Goal: Transaction & Acquisition: Purchase product/service

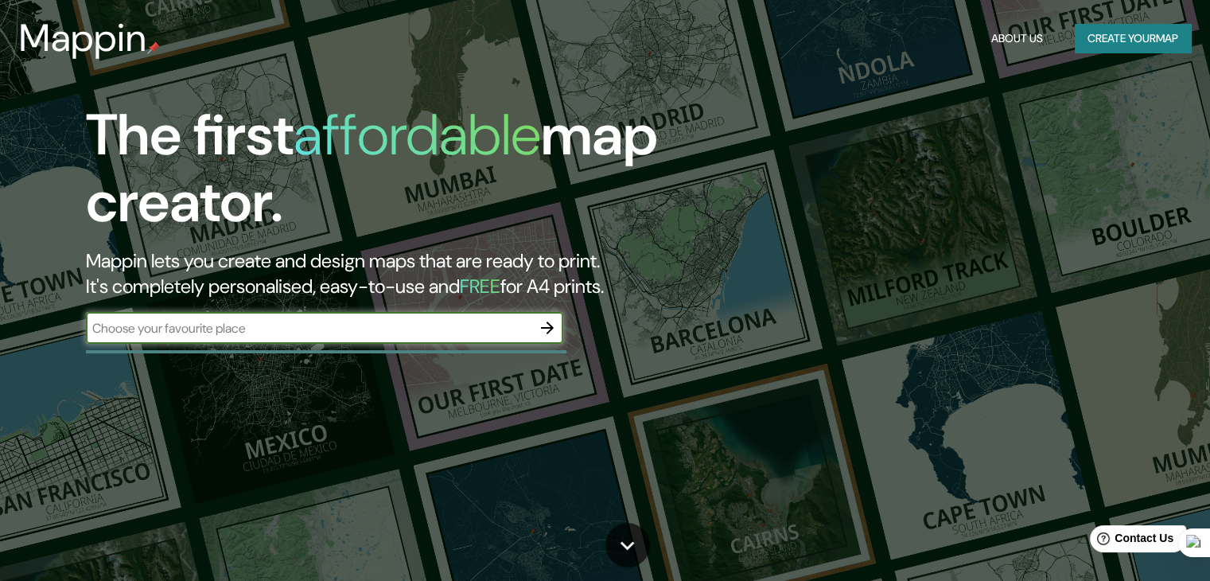
click at [516, 329] on input "text" at bounding box center [309, 328] width 446 height 18
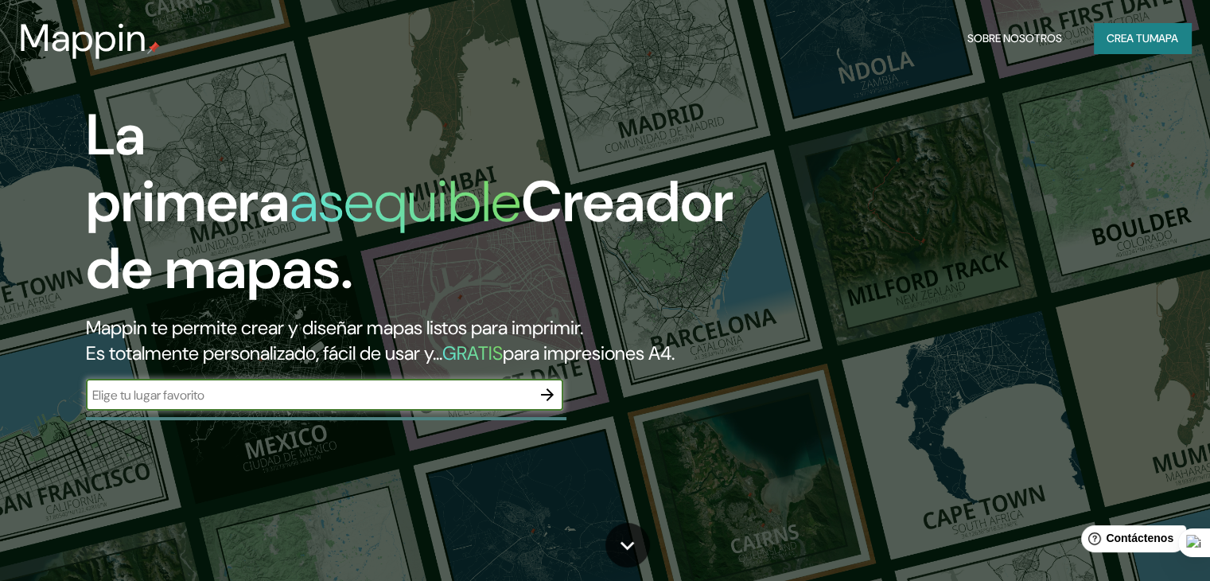
click at [465, 404] on input "text" at bounding box center [309, 395] width 446 height 18
click at [541, 404] on icon "button" at bounding box center [547, 394] width 19 height 19
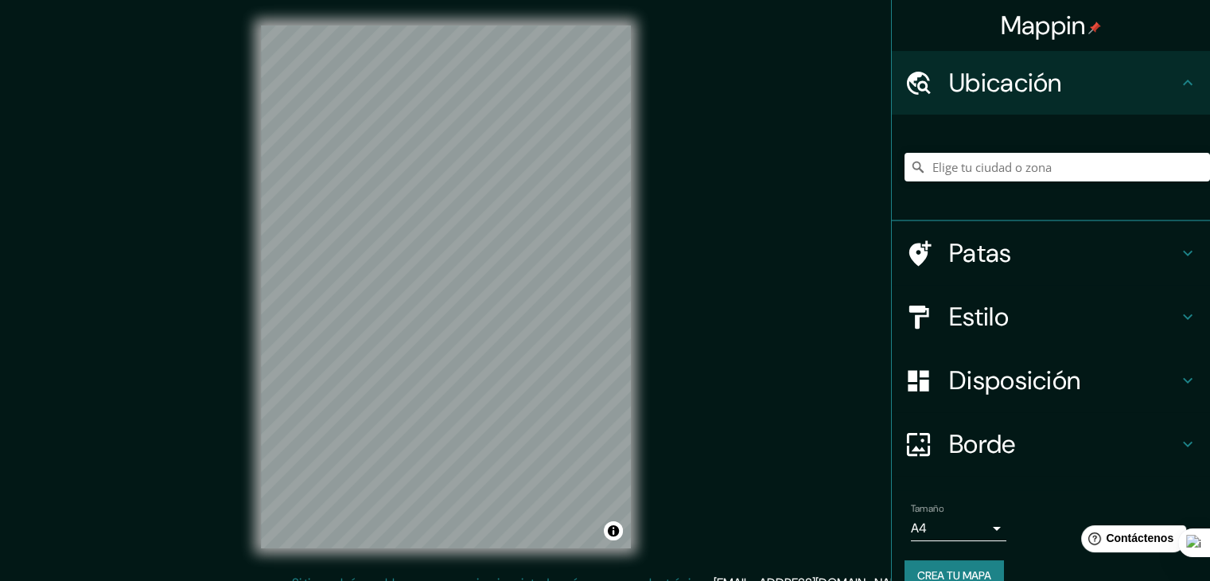
click at [894, 532] on div "Mappin Ubicación Patas Estilo Disposición Borde Elige un borde. Consejo : puede…" at bounding box center [605, 299] width 1210 height 599
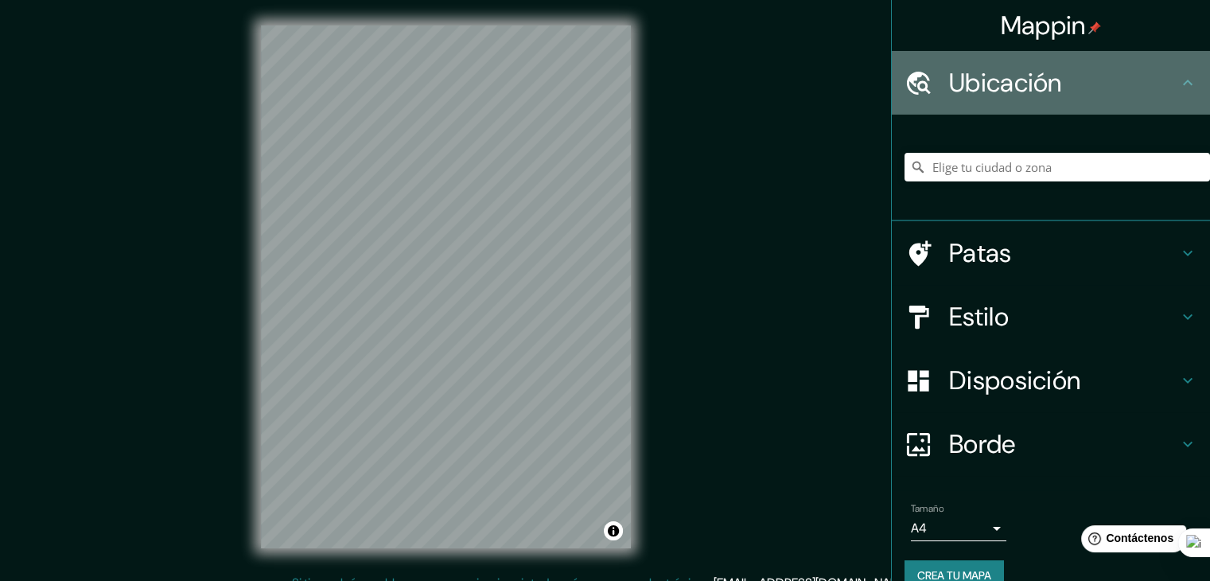
click at [1027, 68] on font "Ubicación" at bounding box center [1005, 82] width 113 height 33
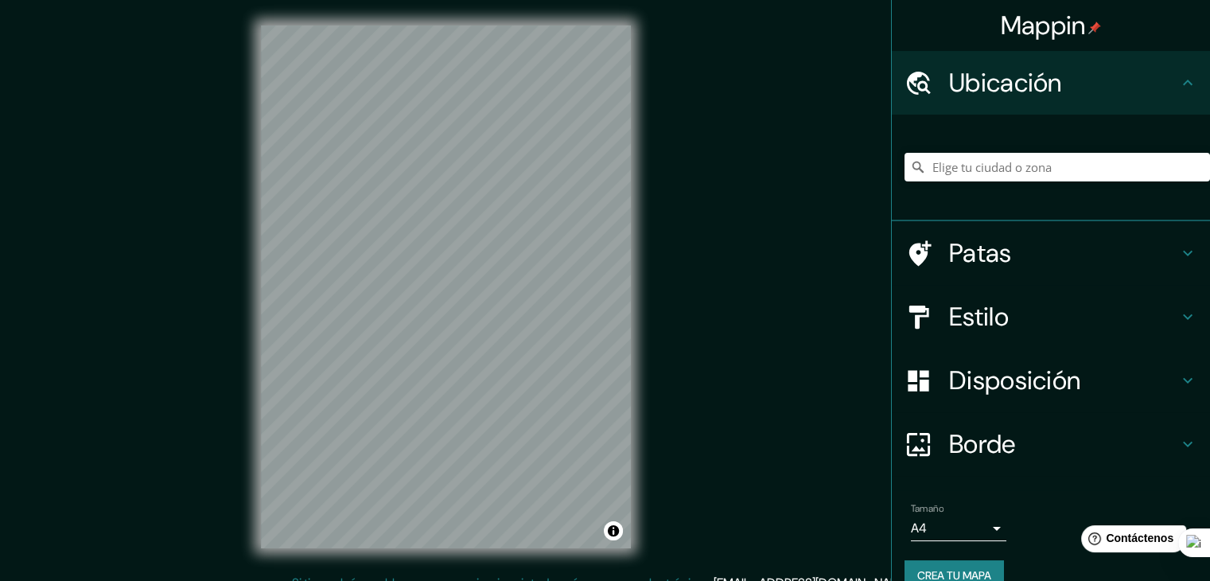
click at [1025, 89] on font "Ubicación" at bounding box center [1005, 82] width 113 height 33
click at [1003, 168] on input "Elige tu ciudad o zona" at bounding box center [1058, 167] width 306 height 29
click at [1073, 173] on input "Peru, Nueva York, Estados Unidos" at bounding box center [1058, 167] width 306 height 29
drag, startPoint x: 1112, startPoint y: 177, endPoint x: 892, endPoint y: 170, distance: 219.7
click at [905, 170] on input "Peru, Nueva York, Estados Unidos" at bounding box center [1058, 167] width 306 height 29
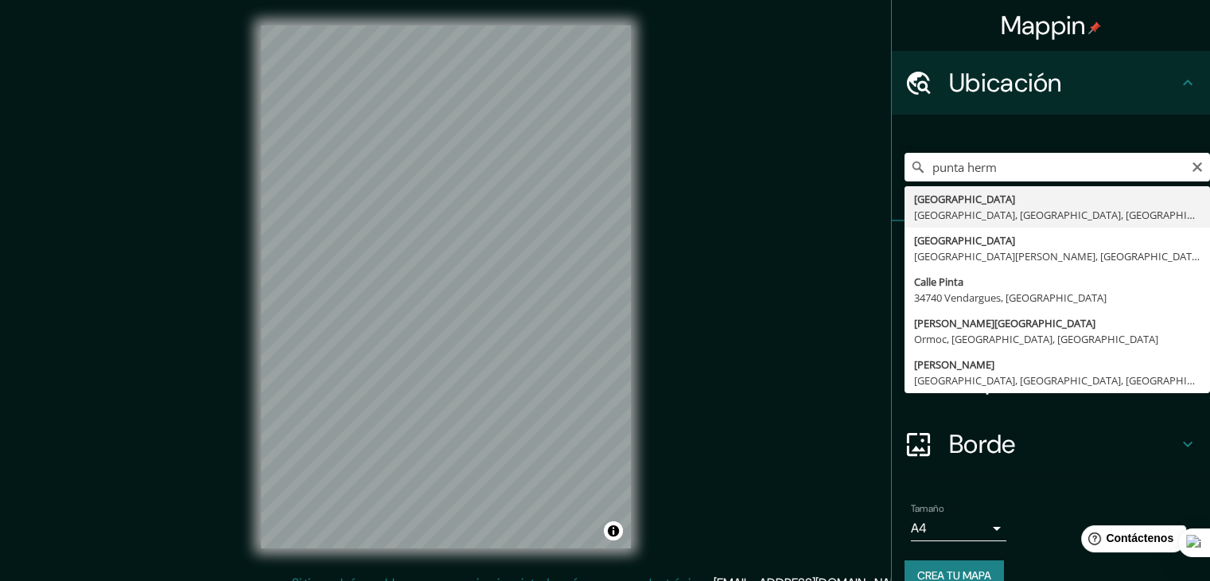
type input "Punta Hermosa, Lima, Provincia de Lima, Perú"
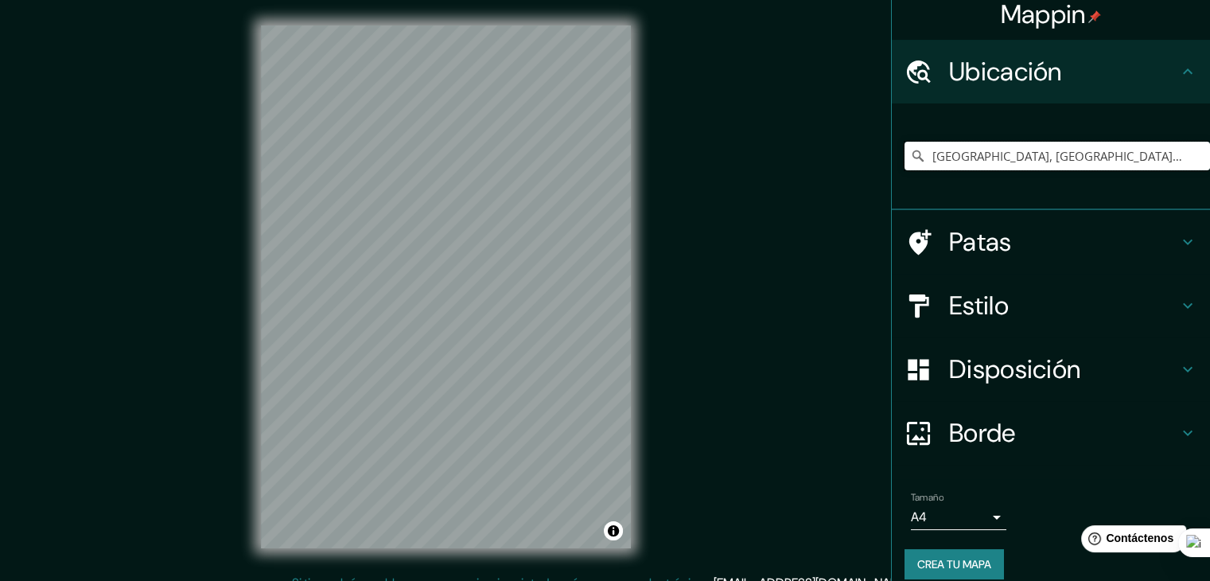
scroll to position [28, 0]
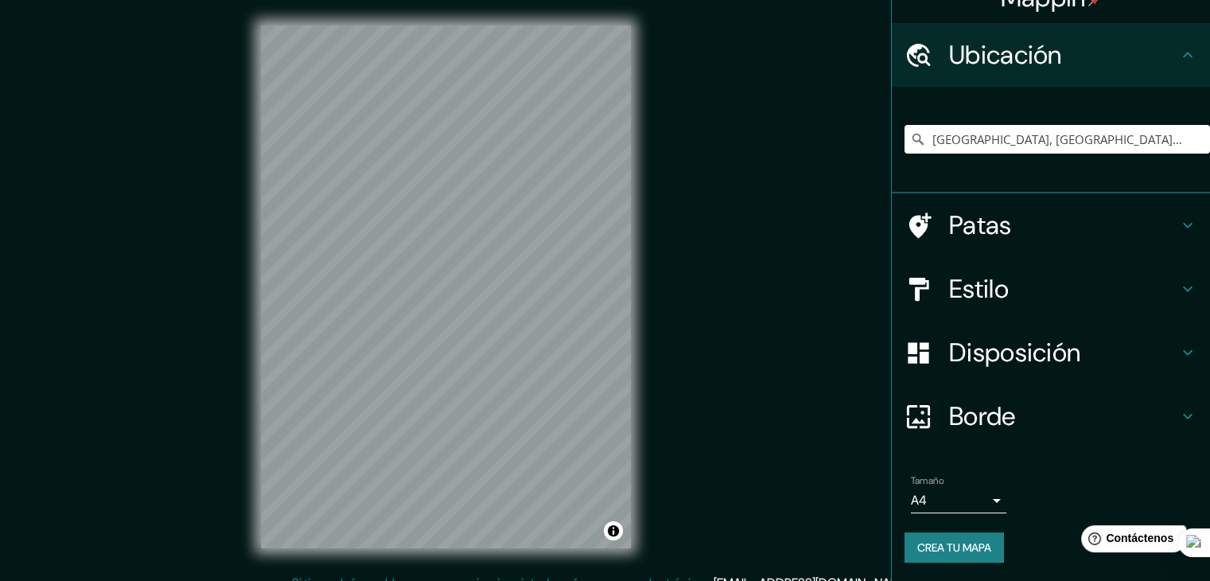
click at [982, 495] on body "Mappin Ubicación Punta Hermosa, Lima, Provincia de Lima, Perú Patas Estilo Disp…" at bounding box center [605, 290] width 1210 height 581
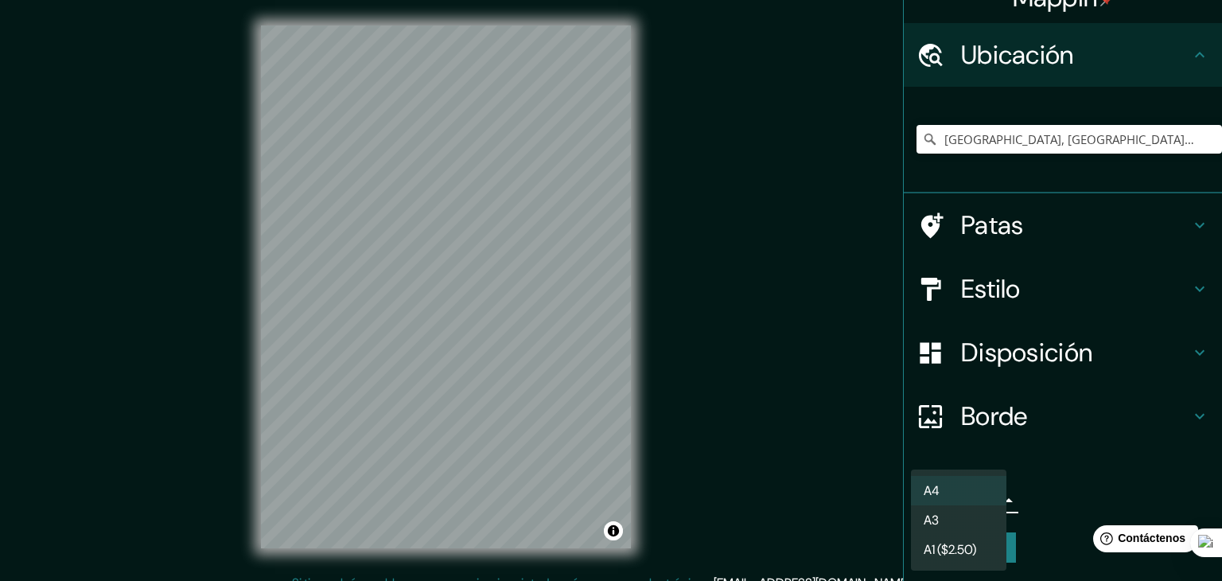
click at [980, 525] on li "A3" at bounding box center [958, 519] width 95 height 29
click at [951, 503] on body "Mappin Ubicación Punta Hermosa, Lima, Provincia de Lima, Perú Patas Estilo Disp…" at bounding box center [611, 290] width 1222 height 581
click at [958, 497] on li "A4" at bounding box center [958, 490] width 95 height 29
click at [958, 497] on body "Mappin Ubicación Punta Hermosa, Lima, Provincia de Lima, Perú Patas Estilo Disp…" at bounding box center [611, 290] width 1222 height 581
click at [971, 544] on font "A1 ($2.50)" at bounding box center [950, 549] width 53 height 17
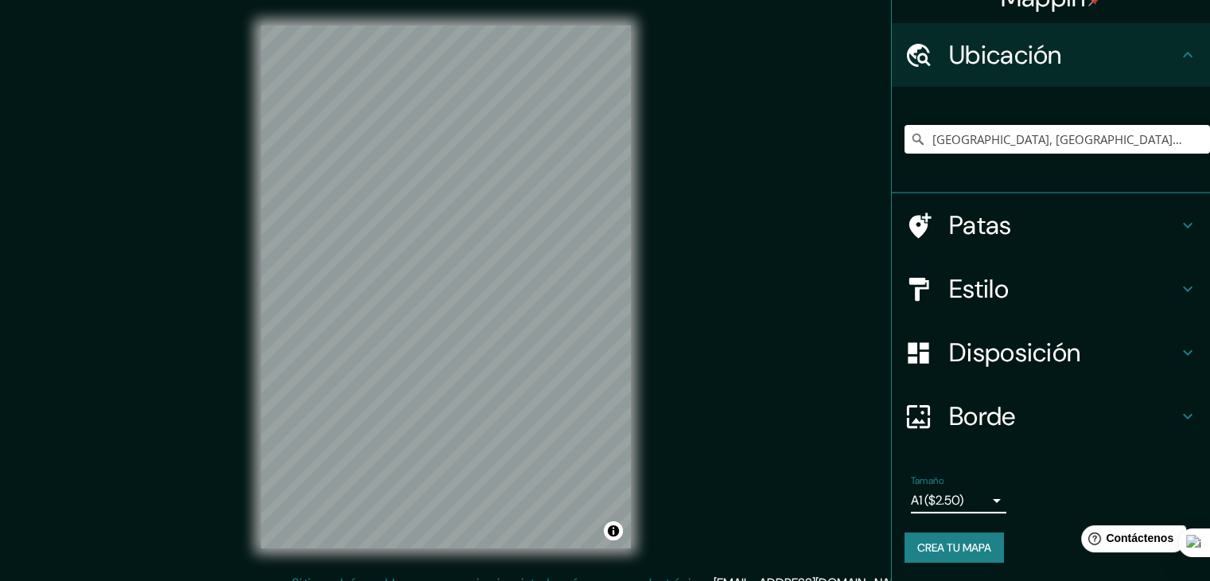
click at [968, 501] on body "Mappin Ubicación Punta Hermosa, Lima, Provincia de Lima, Perú Patas Estilo Disp…" at bounding box center [605, 290] width 1210 height 581
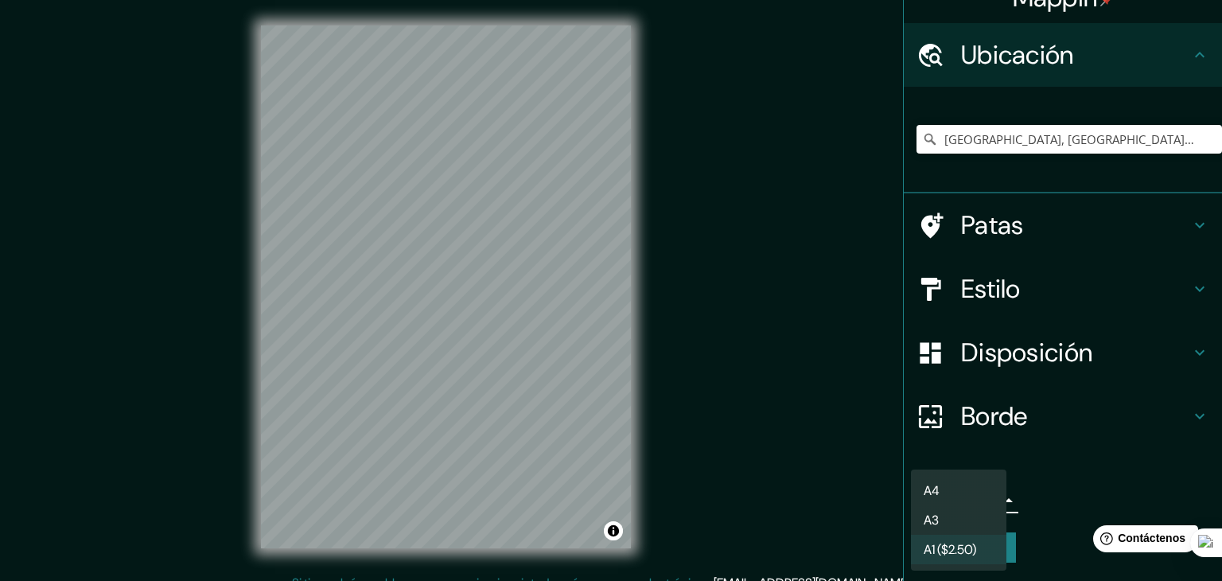
click at [948, 523] on li "A3" at bounding box center [958, 519] width 95 height 29
type input "a4"
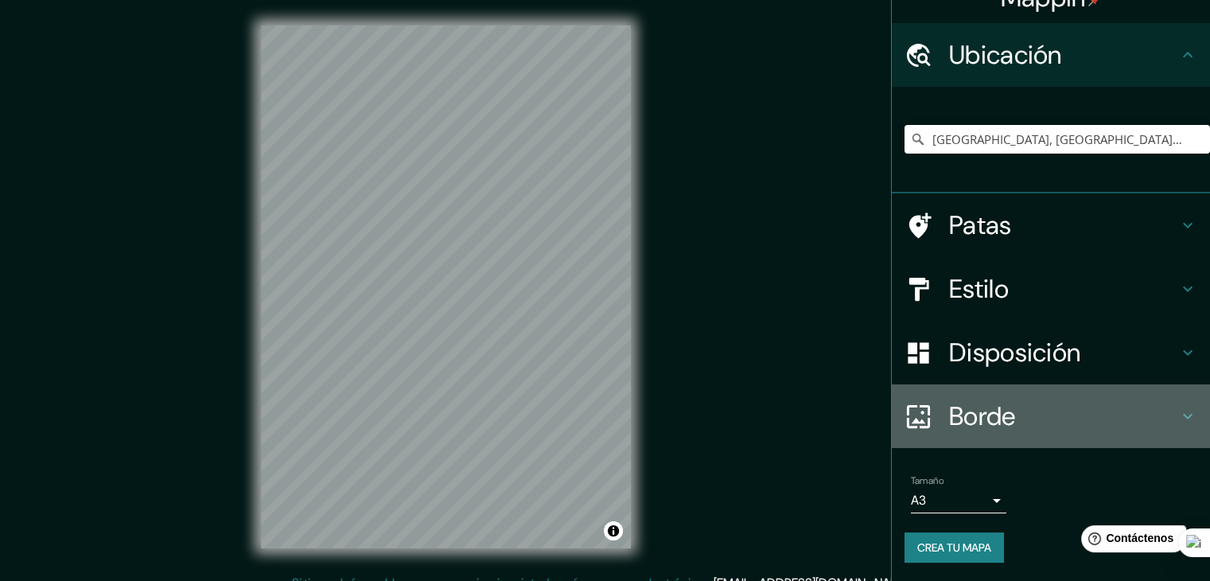
click at [987, 404] on font "Borde" at bounding box center [982, 415] width 67 height 33
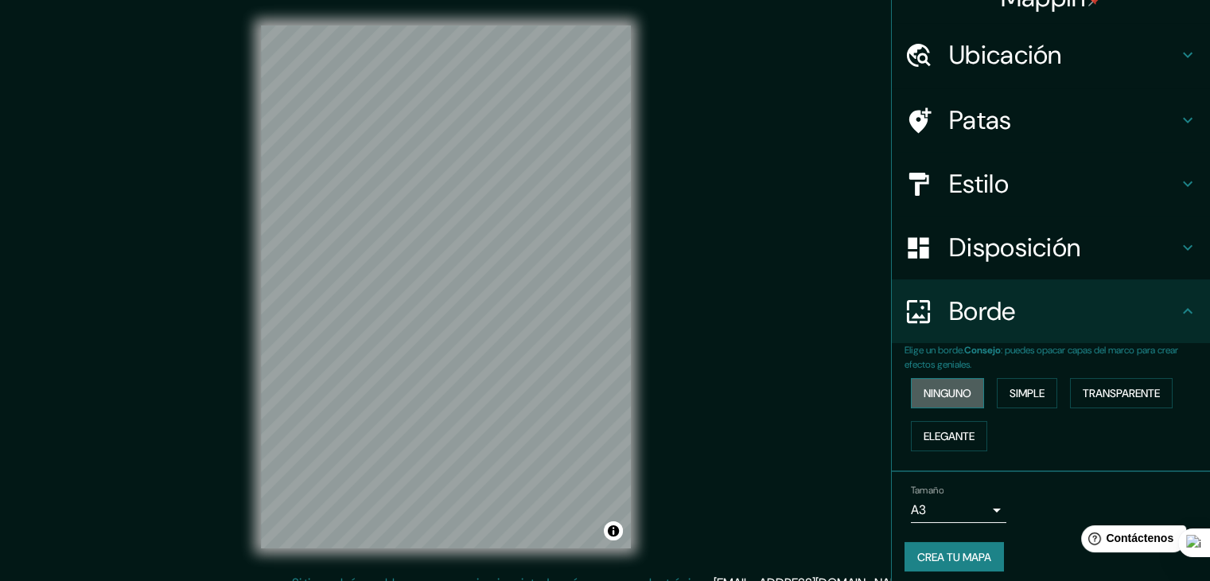
click at [952, 396] on font "Ninguno" at bounding box center [948, 393] width 48 height 14
click at [953, 436] on font "Elegante" at bounding box center [949, 436] width 51 height 14
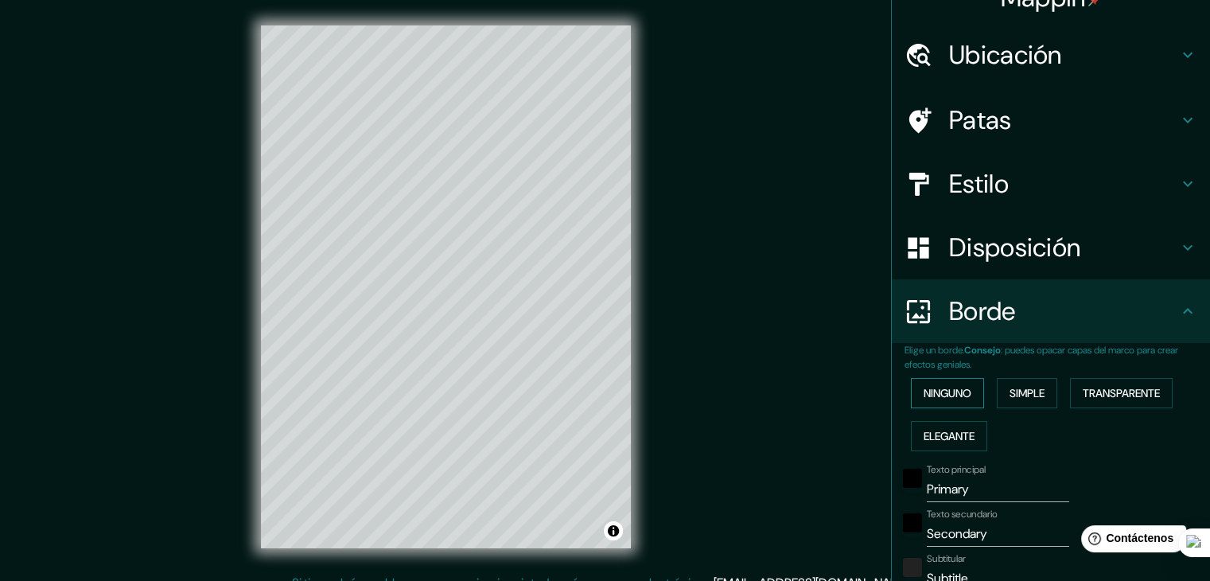
click at [949, 391] on font "Ninguno" at bounding box center [948, 393] width 48 height 14
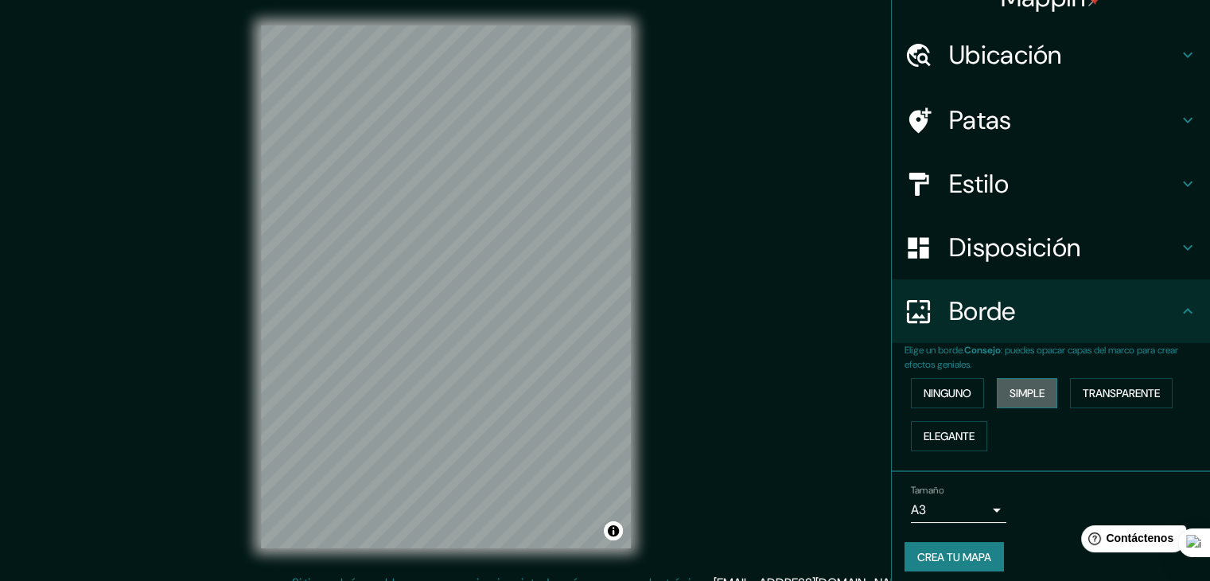
click at [1021, 400] on font "Simple" at bounding box center [1027, 393] width 35 height 21
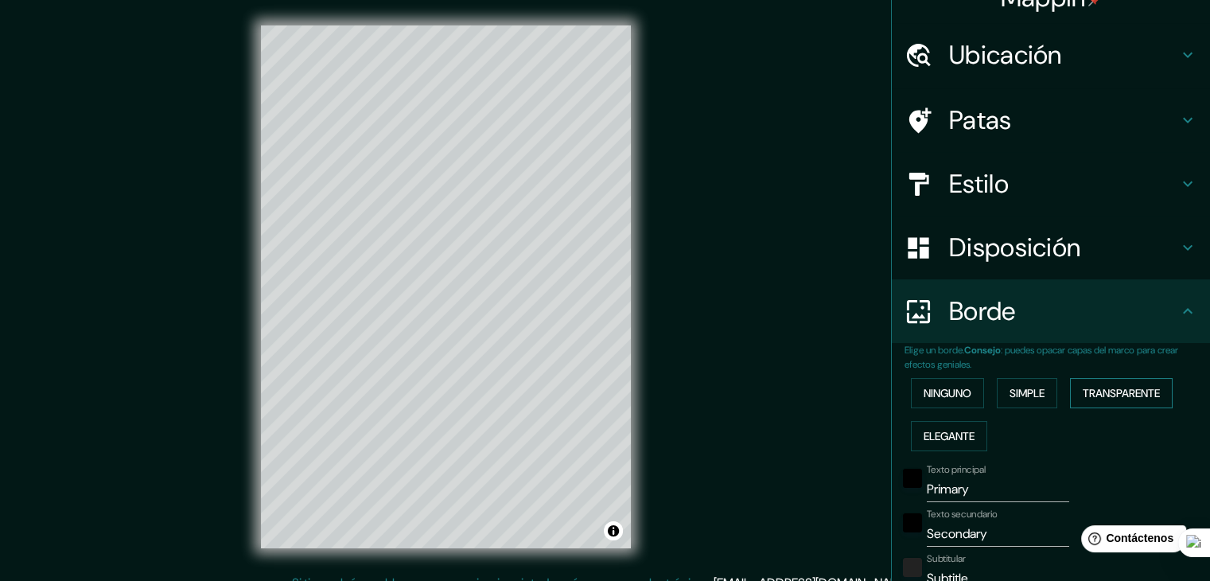
click at [1083, 393] on font "Transparente" at bounding box center [1121, 393] width 77 height 14
click at [955, 387] on font "Ninguno" at bounding box center [948, 393] width 48 height 14
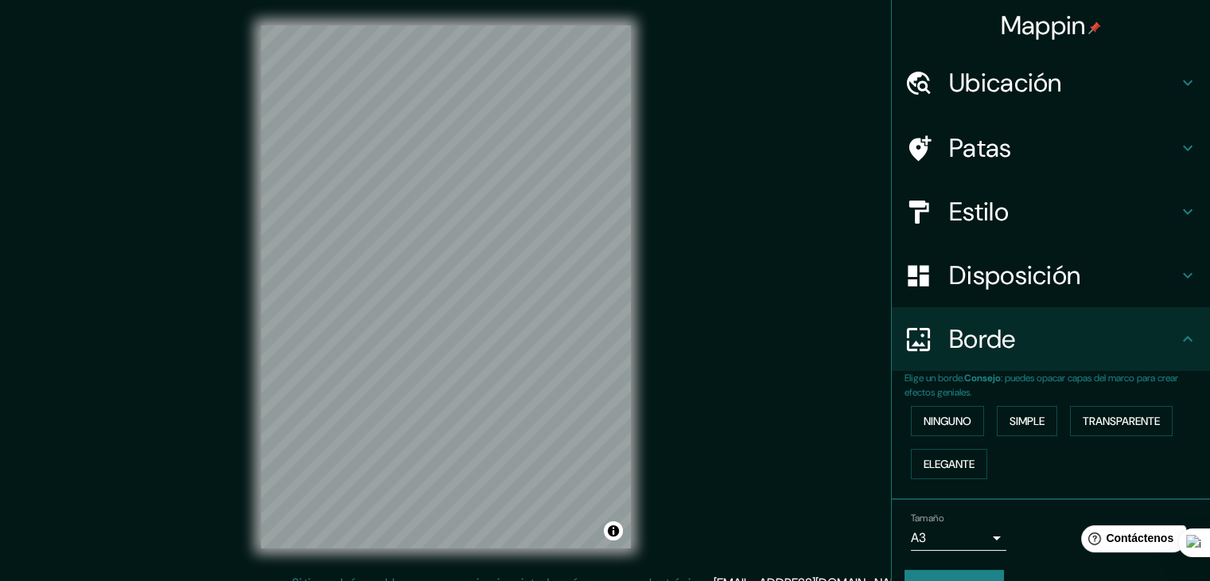
scroll to position [0, 0]
click at [1023, 281] on font "Disposición" at bounding box center [1014, 275] width 131 height 33
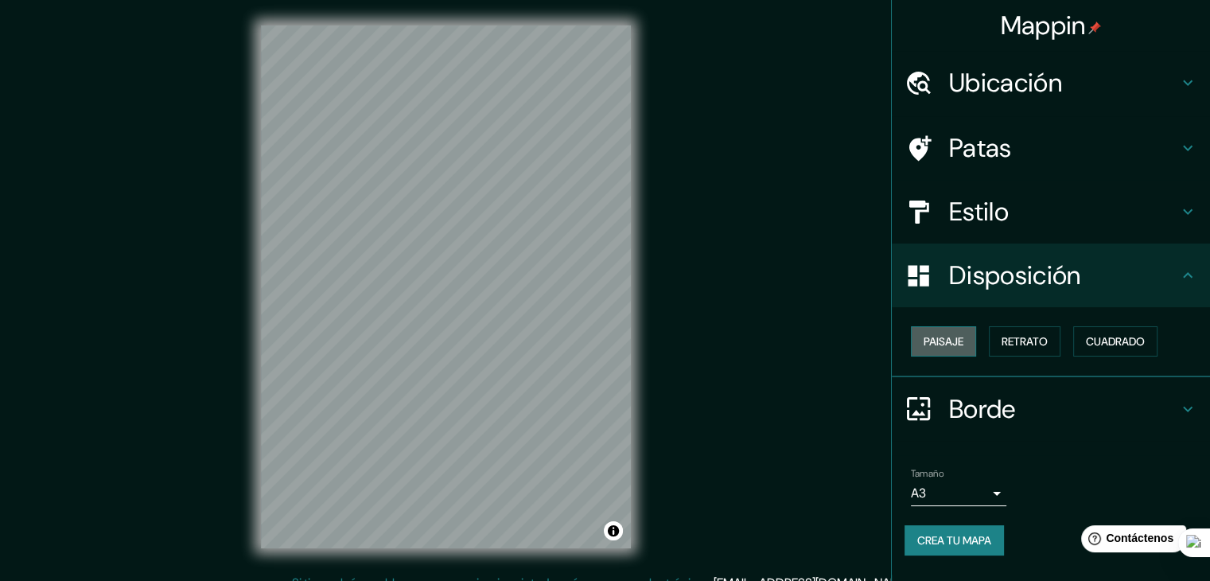
click at [958, 345] on font "Paisaje" at bounding box center [944, 341] width 40 height 14
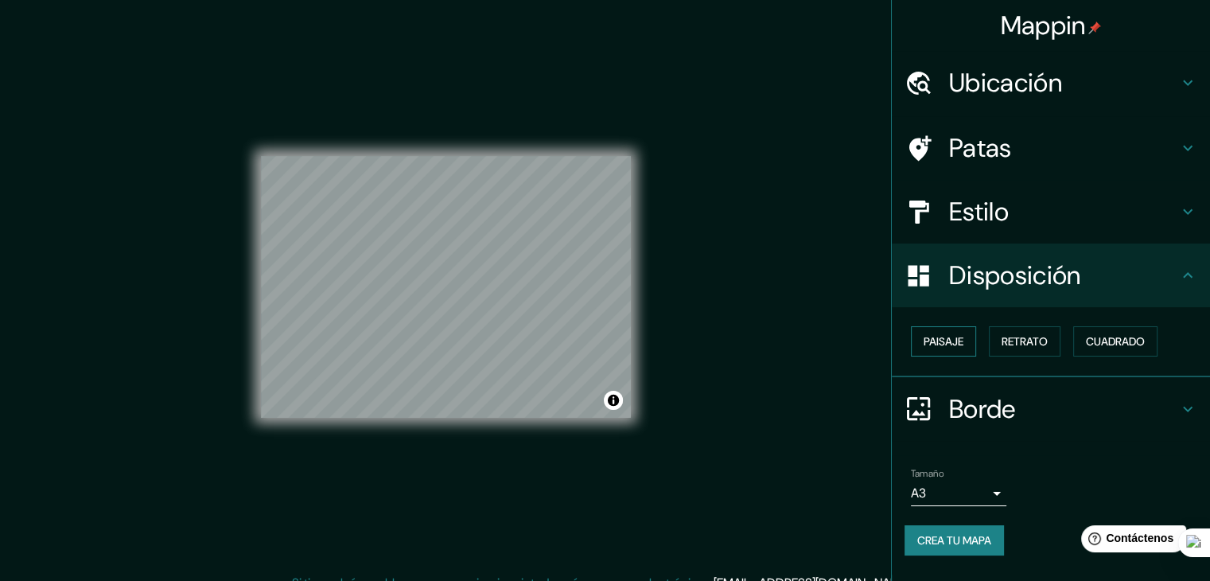
click at [958, 345] on font "Paisaje" at bounding box center [944, 341] width 40 height 14
click at [1043, 342] on font "Retrato" at bounding box center [1025, 341] width 46 height 14
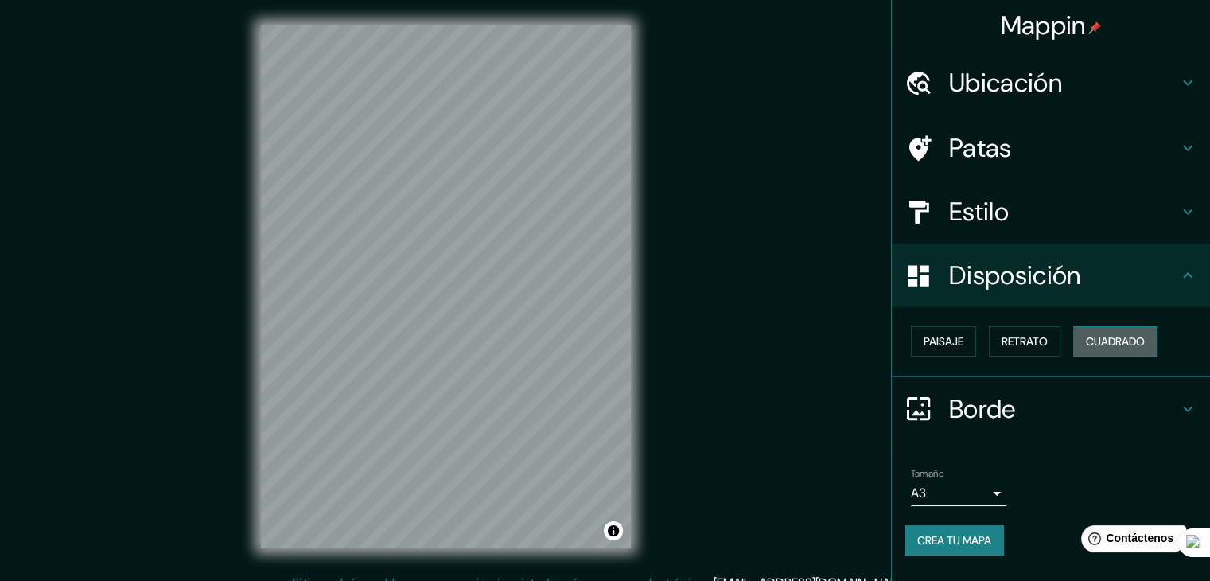
click at [1117, 338] on font "Cuadrado" at bounding box center [1115, 341] width 59 height 14
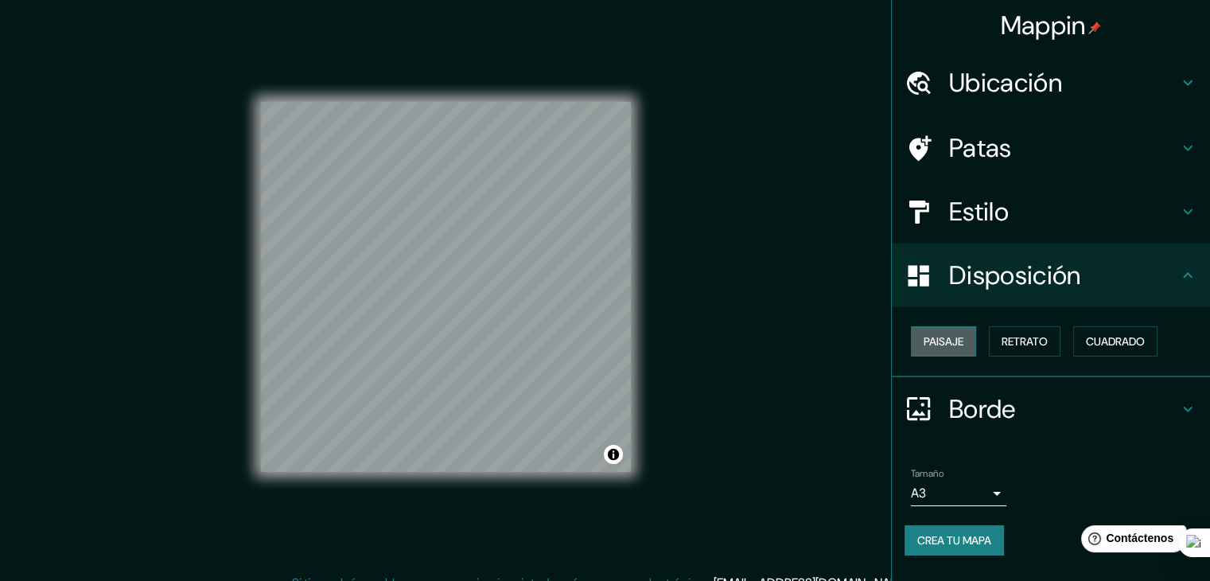
drag, startPoint x: 952, startPoint y: 349, endPoint x: 967, endPoint y: 349, distance: 15.1
click at [953, 349] on font "Paisaje" at bounding box center [944, 341] width 40 height 21
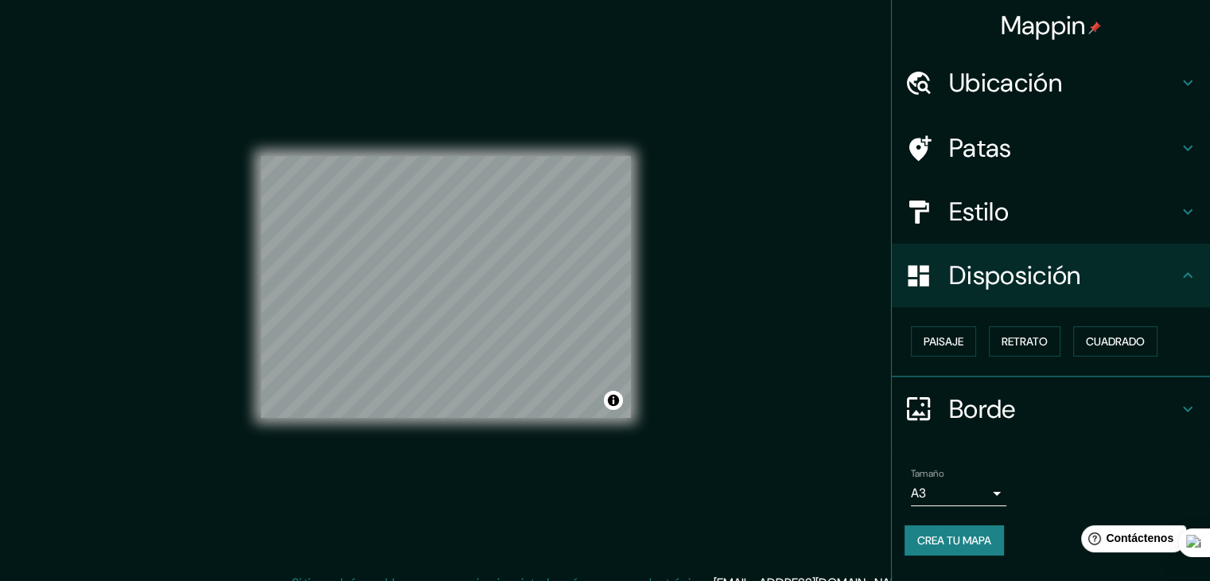
click at [1030, 227] on div "Estilo" at bounding box center [1051, 212] width 318 height 64
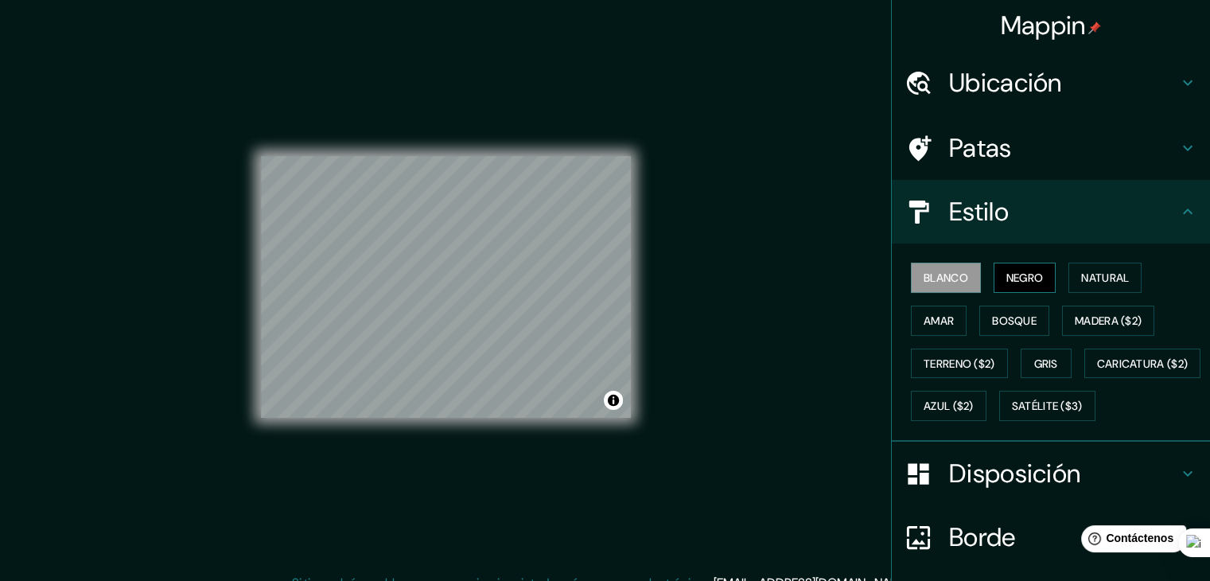
click at [1016, 267] on font "Negro" at bounding box center [1025, 277] width 37 height 21
click at [937, 327] on font "Amar" at bounding box center [939, 320] width 30 height 21
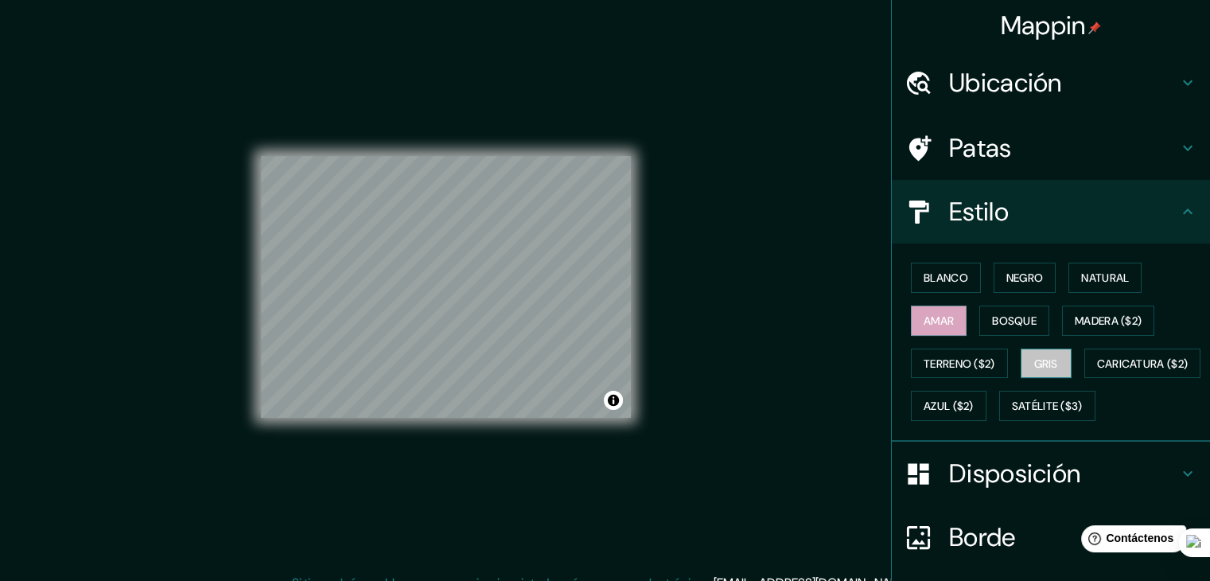
click at [1047, 364] on font "Gris" at bounding box center [1047, 364] width 24 height 14
click at [1015, 317] on font "Bosque" at bounding box center [1014, 321] width 45 height 14
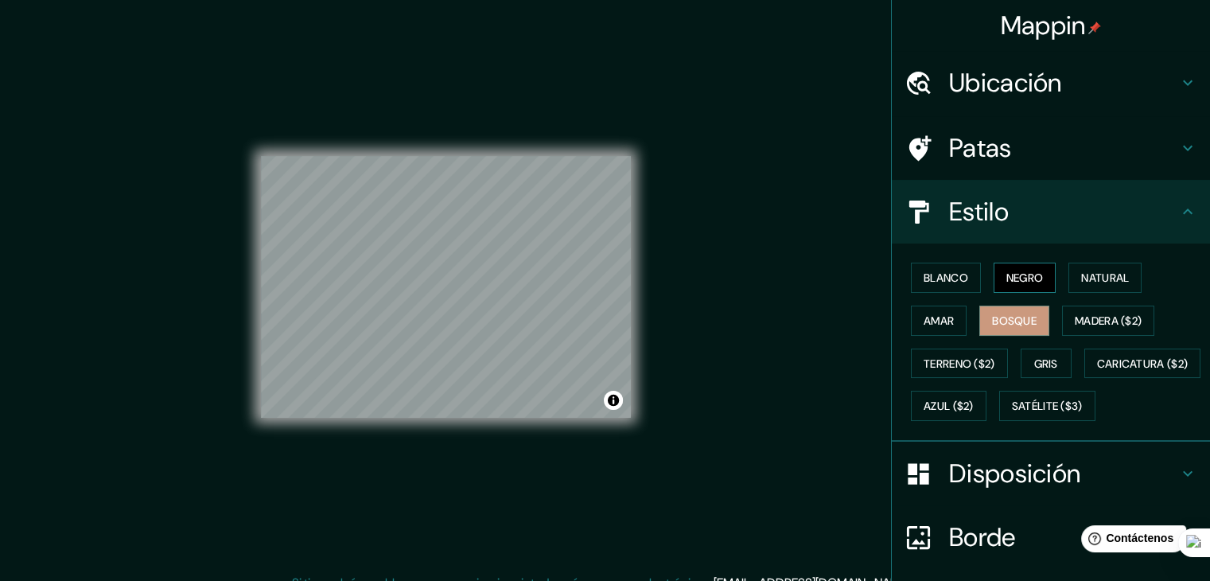
click at [1031, 284] on font "Negro" at bounding box center [1025, 277] width 37 height 21
click at [1081, 283] on font "Natural" at bounding box center [1105, 278] width 48 height 14
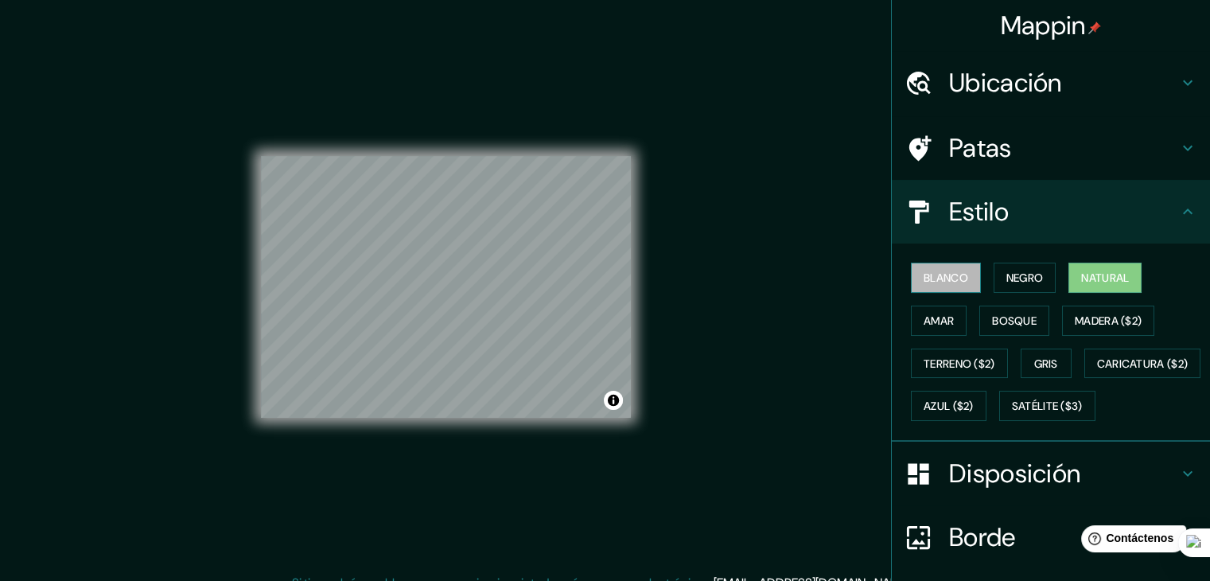
click at [924, 272] on font "Blanco" at bounding box center [946, 278] width 45 height 14
click at [988, 160] on font "Patas" at bounding box center [980, 147] width 63 height 33
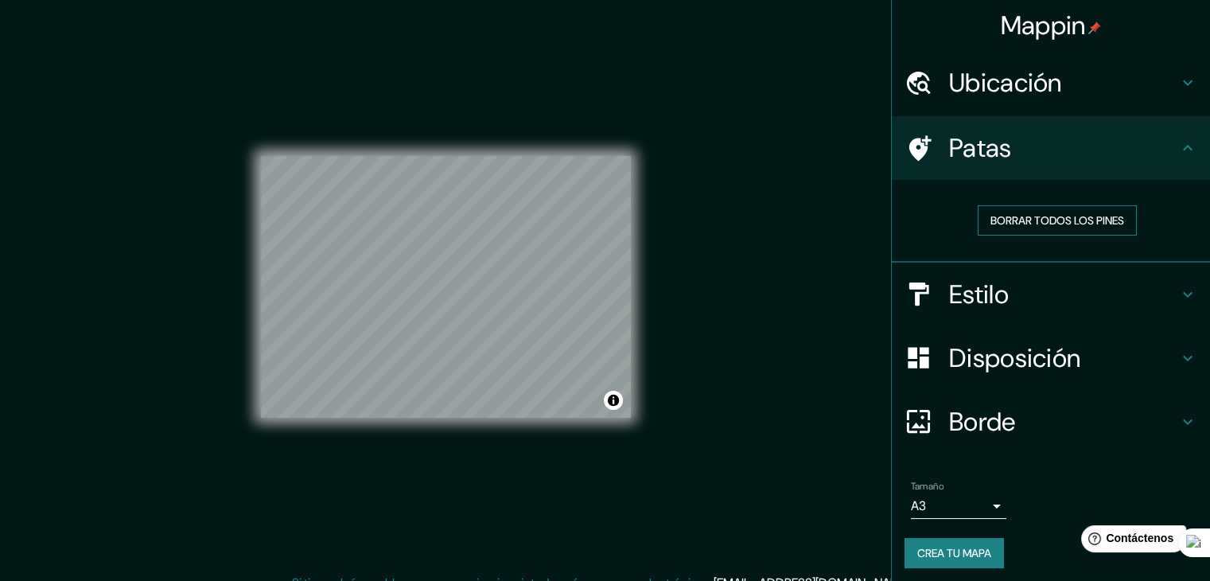
click at [1011, 223] on font "Borrar todos los pines" at bounding box center [1058, 220] width 134 height 14
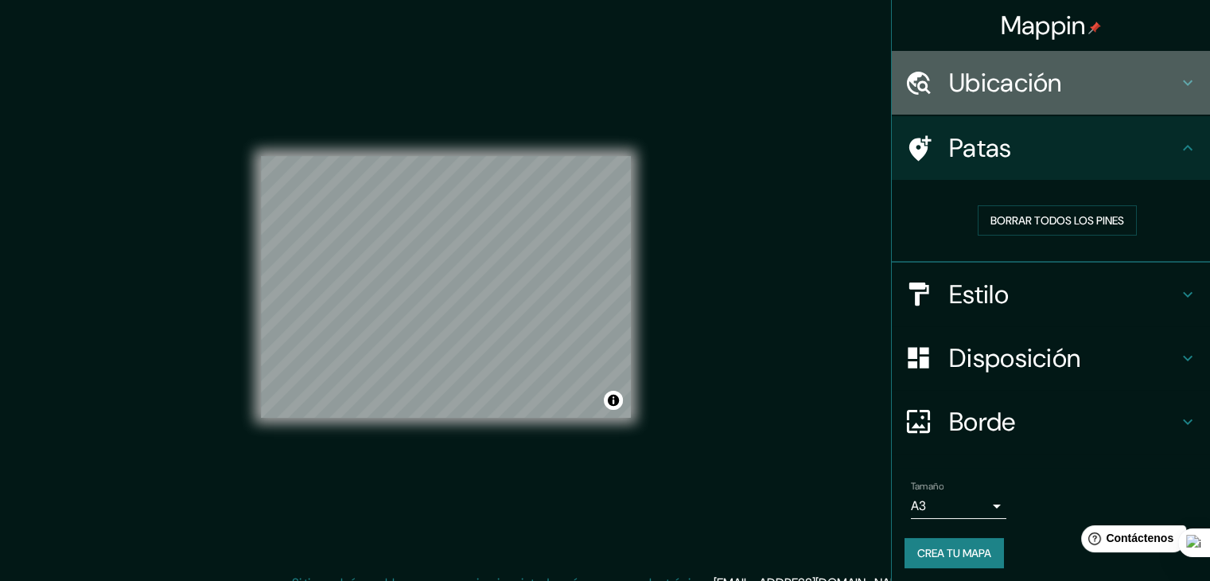
click at [1015, 91] on font "Ubicación" at bounding box center [1005, 82] width 113 height 33
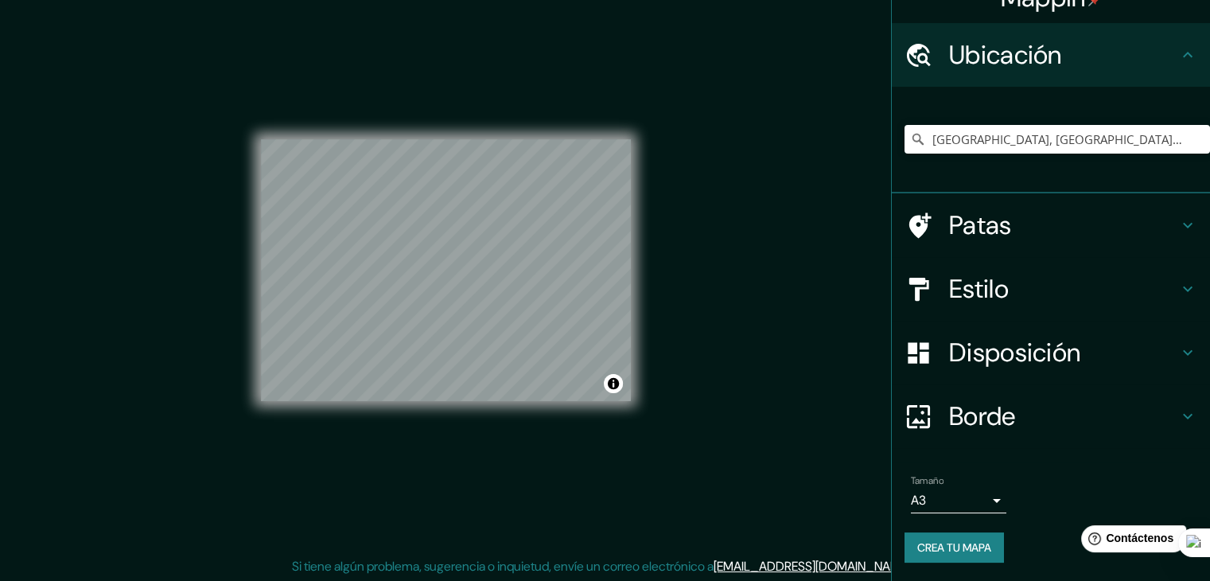
scroll to position [18, 0]
click at [594, 313] on div "Mappin Ubicación Punta Hermosa, Lima, Provincia de Lima, Perú Patas Estilo Disp…" at bounding box center [605, 281] width 1210 height 599
drag, startPoint x: 662, startPoint y: 353, endPoint x: 490, endPoint y: 427, distance: 186.8
click at [490, 427] on div "© Mapbox © OpenStreetMap Improve this map" at bounding box center [446, 268] width 370 height 523
click at [958, 134] on input "Punta Hermosa, Lima, Provincia de Lima, Perú" at bounding box center [1058, 139] width 306 height 29
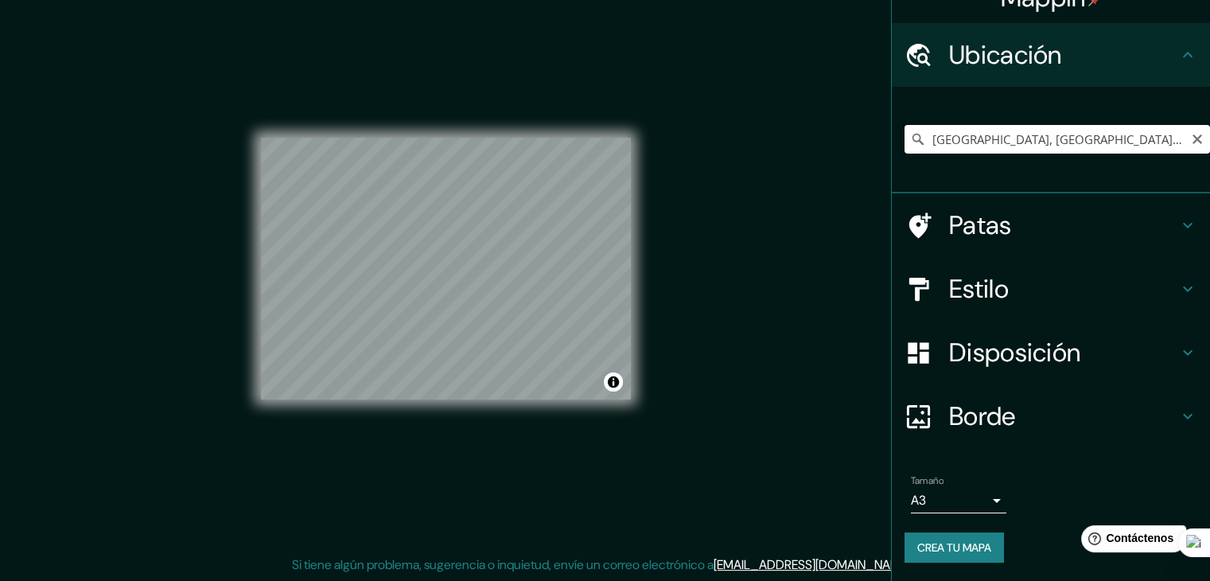
click at [1183, 146] on input "Punta Hermosa, Lima, Provincia de Lima, Perú" at bounding box center [1058, 139] width 306 height 29
click at [1191, 142] on icon "Claro" at bounding box center [1197, 139] width 13 height 13
click at [1079, 141] on input "Elige tu ciudad o zona" at bounding box center [1058, 139] width 306 height 29
paste input "Antigua Panamericana Sur KM.46, Punta Hermosa 15851"
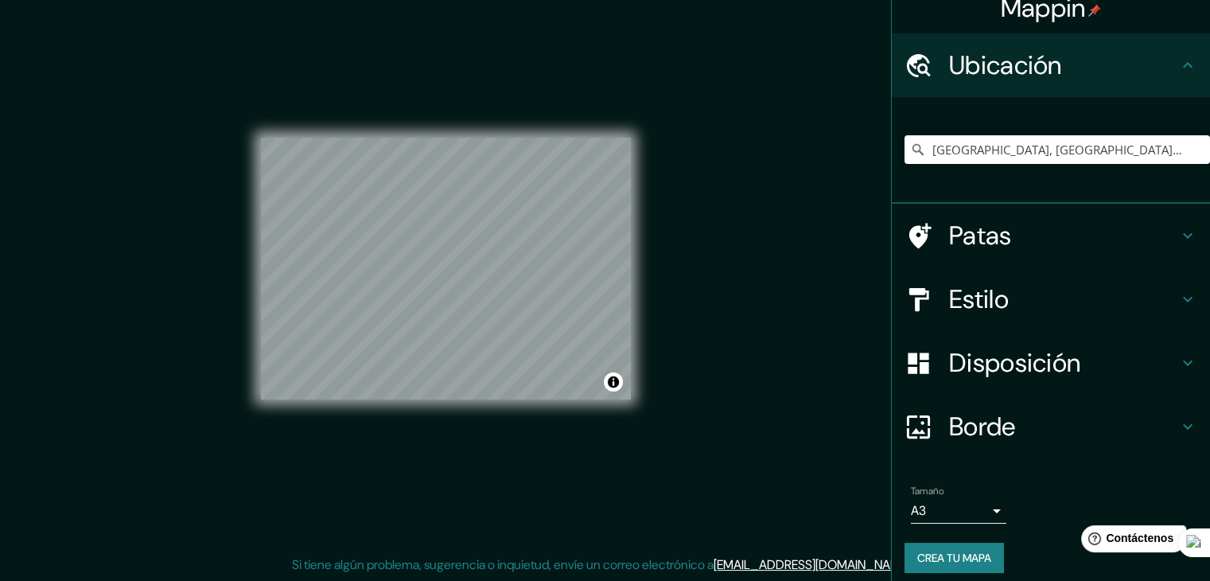
scroll to position [0, 0]
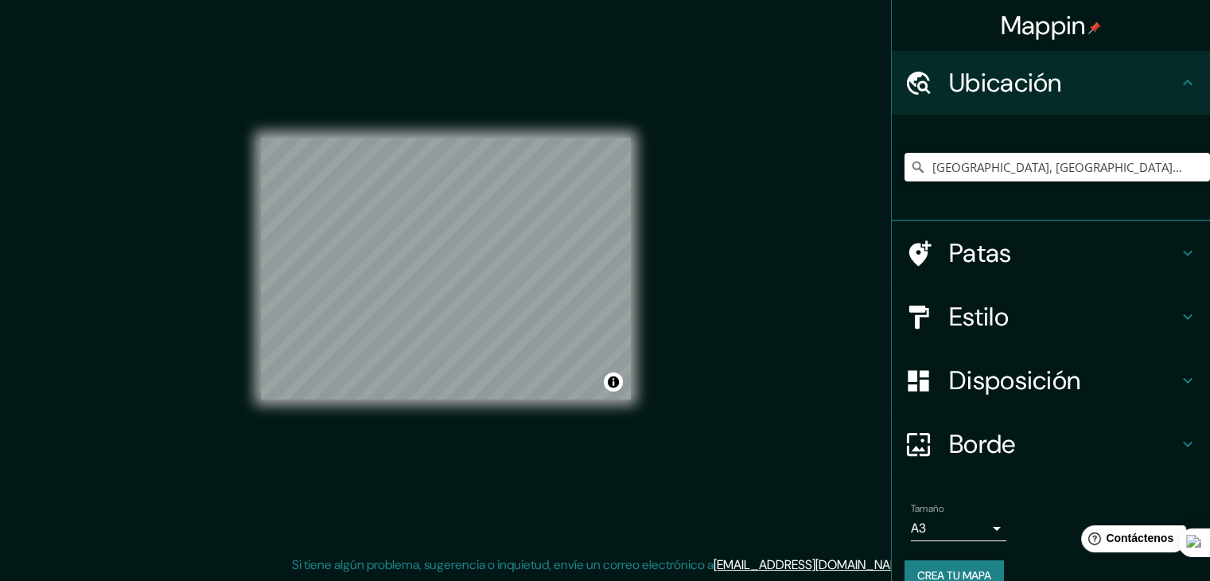
click at [1047, 260] on h4 "Patas" at bounding box center [1063, 253] width 229 height 32
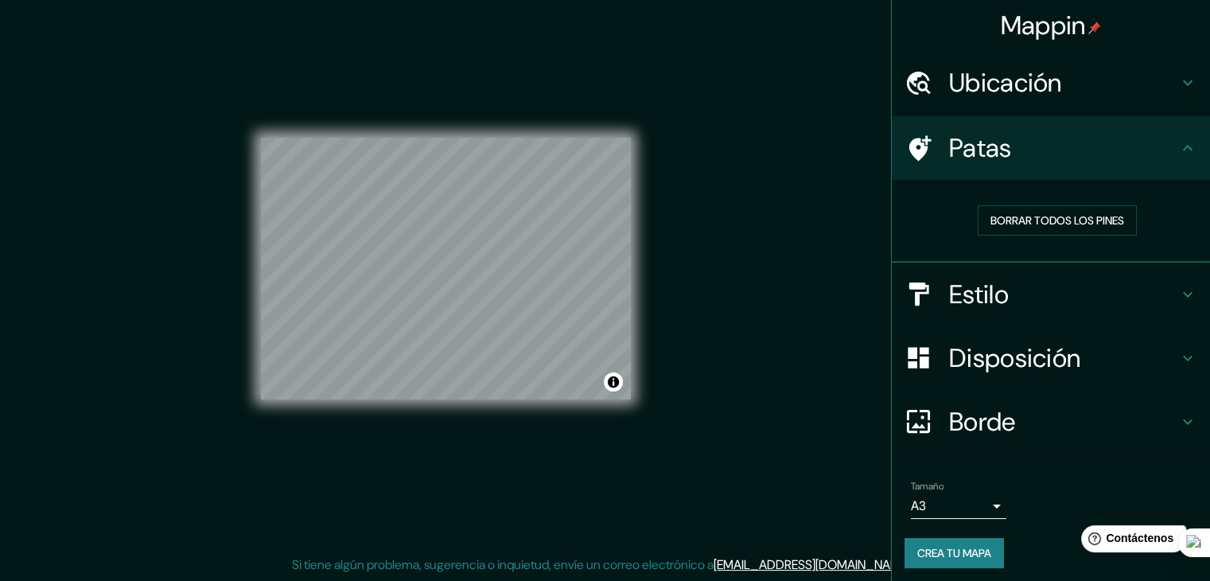
click at [1032, 293] on h4 "Estilo" at bounding box center [1063, 295] width 229 height 32
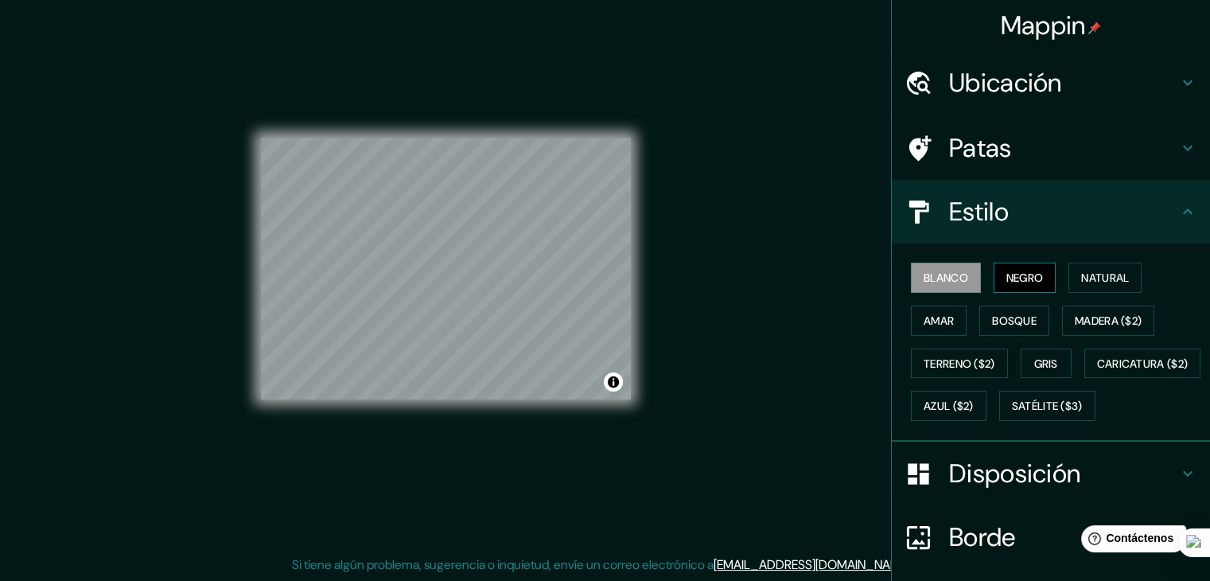
click at [1020, 268] on font "Negro" at bounding box center [1025, 277] width 37 height 21
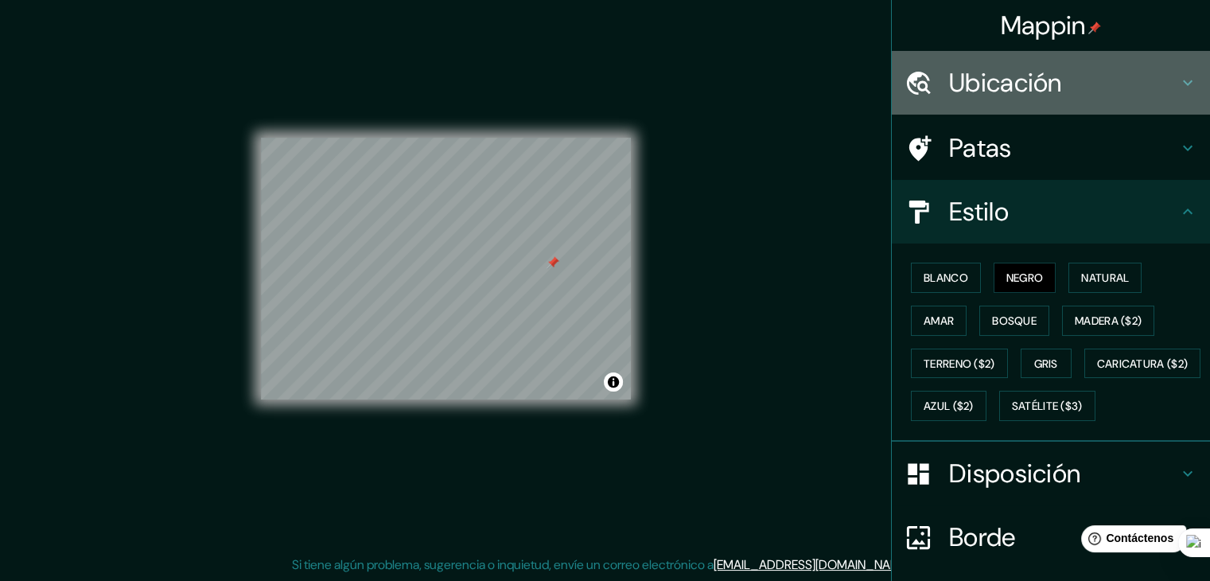
click at [1079, 87] on h4 "Ubicación" at bounding box center [1063, 83] width 229 height 32
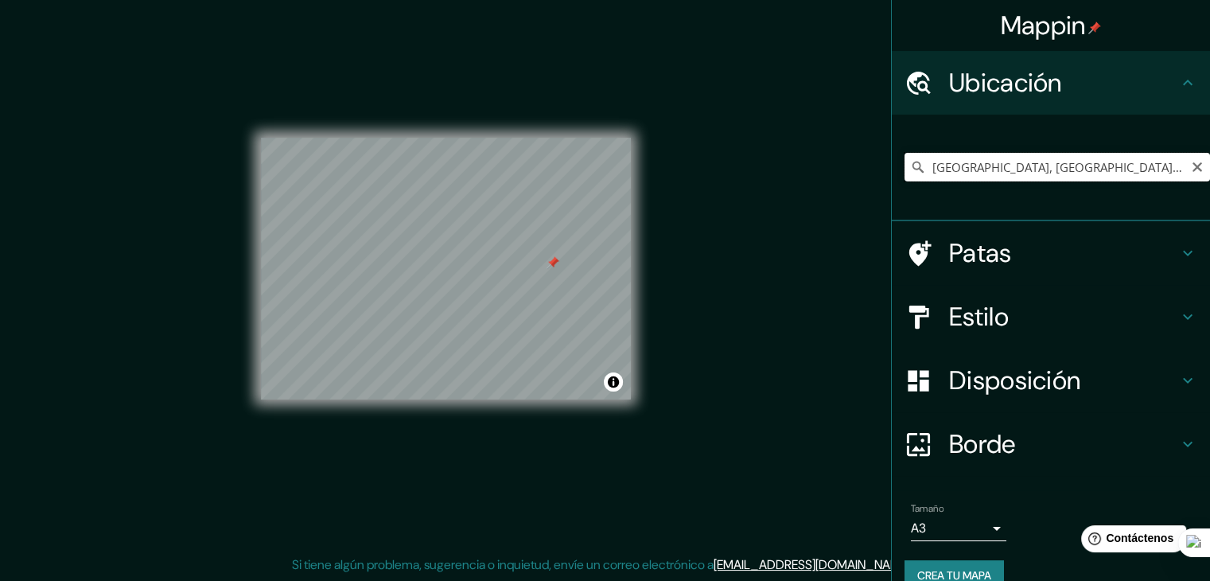
click at [1175, 166] on input "Old Panamericana Sur Avenue, Lima, Provincia de Lima, Perú" at bounding box center [1058, 167] width 306 height 29
click at [1149, 171] on input "Old Panamericana Sur Avenue, Lima, Provincia de Lima, Perú" at bounding box center [1058, 167] width 306 height 29
click at [1148, 171] on input "Old Panamericana Sur Avenue, Lima, Provincia de Lima, Perú" at bounding box center [1058, 167] width 306 height 29
click at [1148, 170] on input "Old Panamericana Sur Avenue, Lima, Provincia de Lima, Perú" at bounding box center [1058, 167] width 306 height 29
paste input "Antigua Panamericana Sur KM.46, Punta Hermosa 15851"
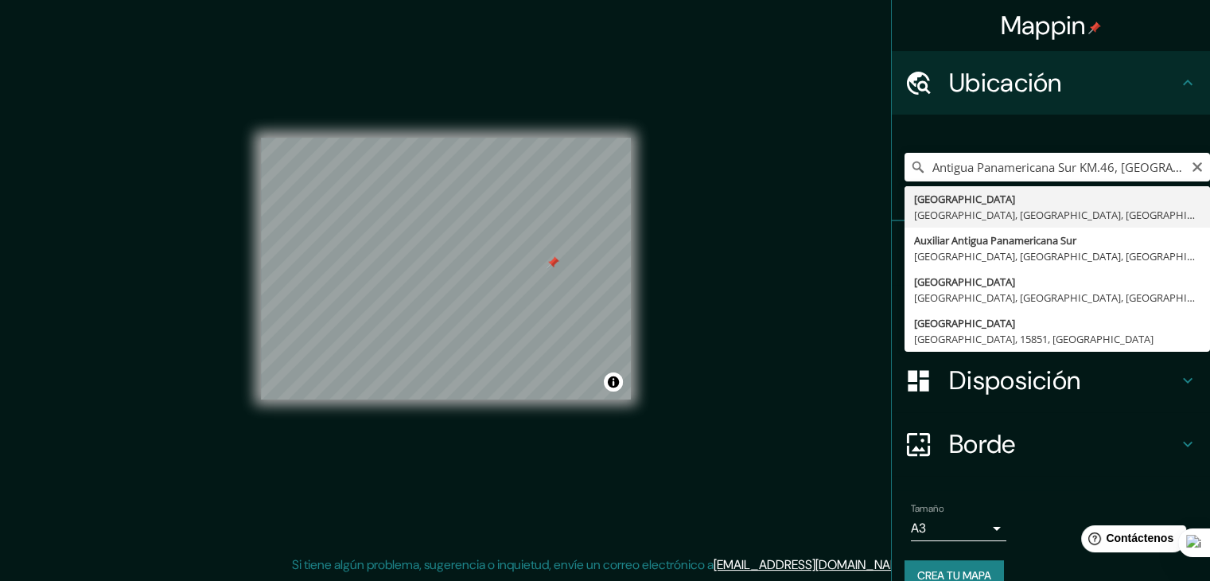
type input "Old Panamericana Sur Avenue, Lima, Provincia de Lima, Perú"
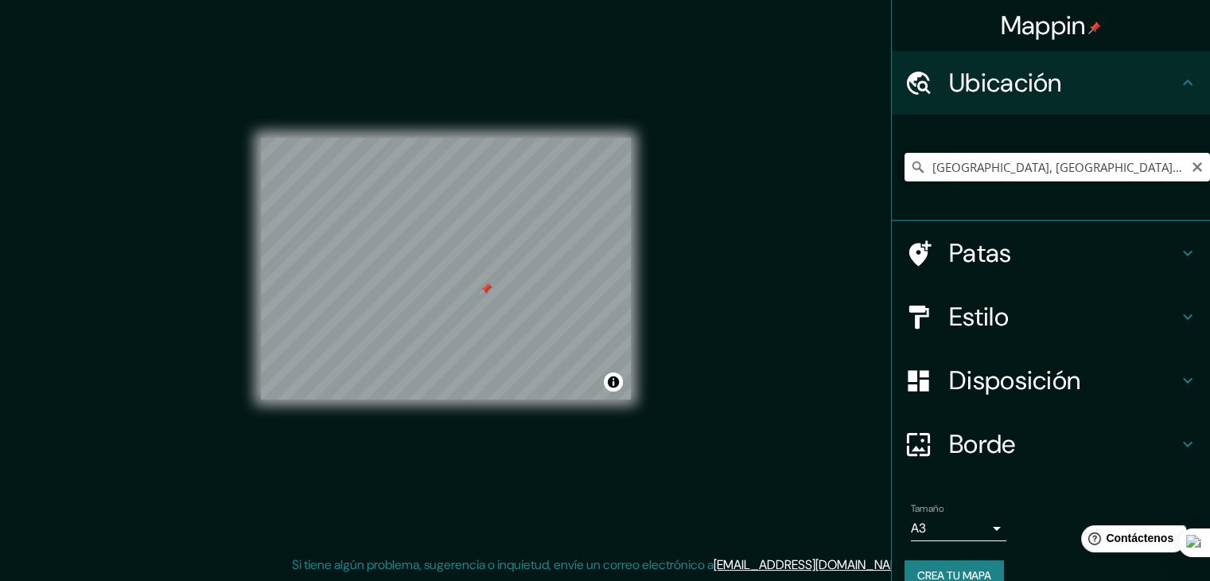
click at [950, 175] on input "Old Panamericana Sur Avenue, Lima, Provincia de Lima, Perú" at bounding box center [1058, 167] width 306 height 29
paste input "Antigua Panamericana Sur KM.46, Punta Hermosa 15851"
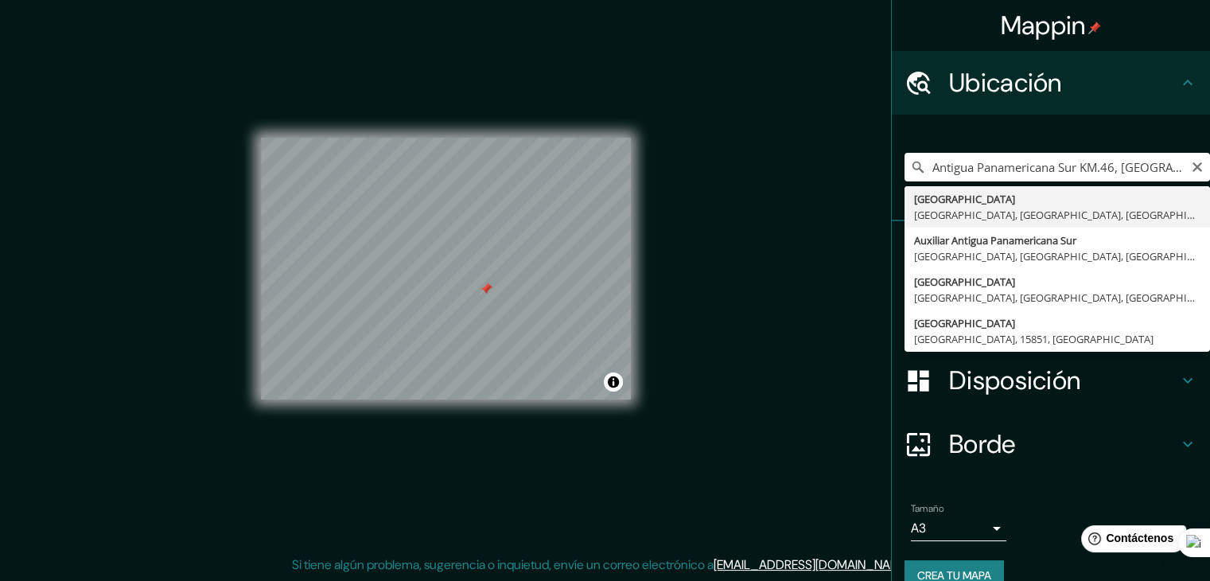
type input "Old Panamericana Sur Avenue, Lima, Provincia de Lima, Perú"
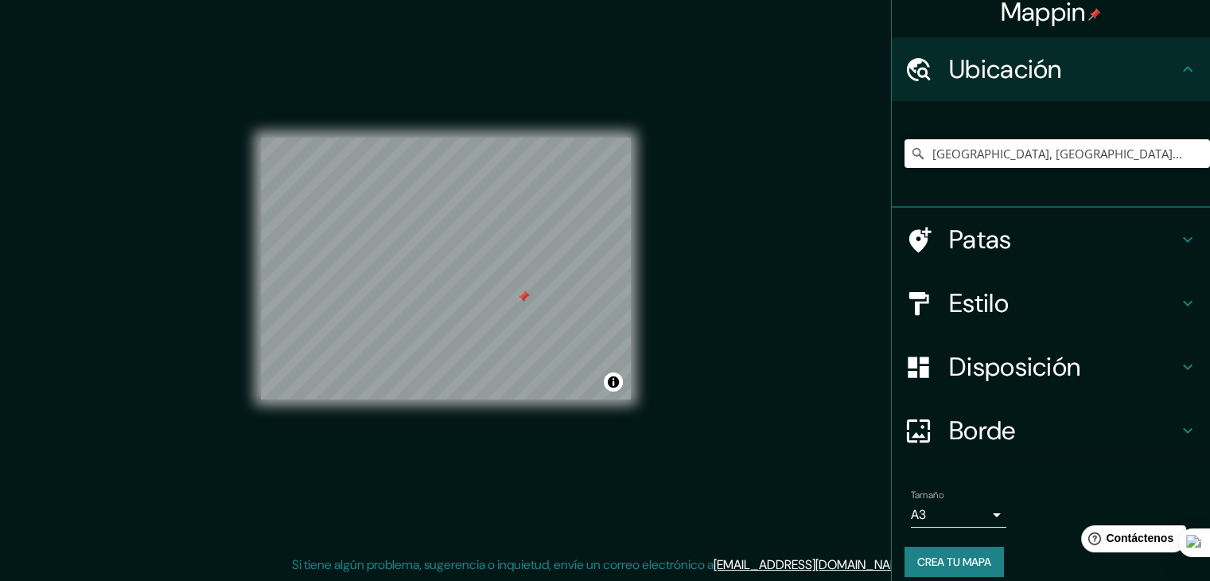
scroll to position [28, 0]
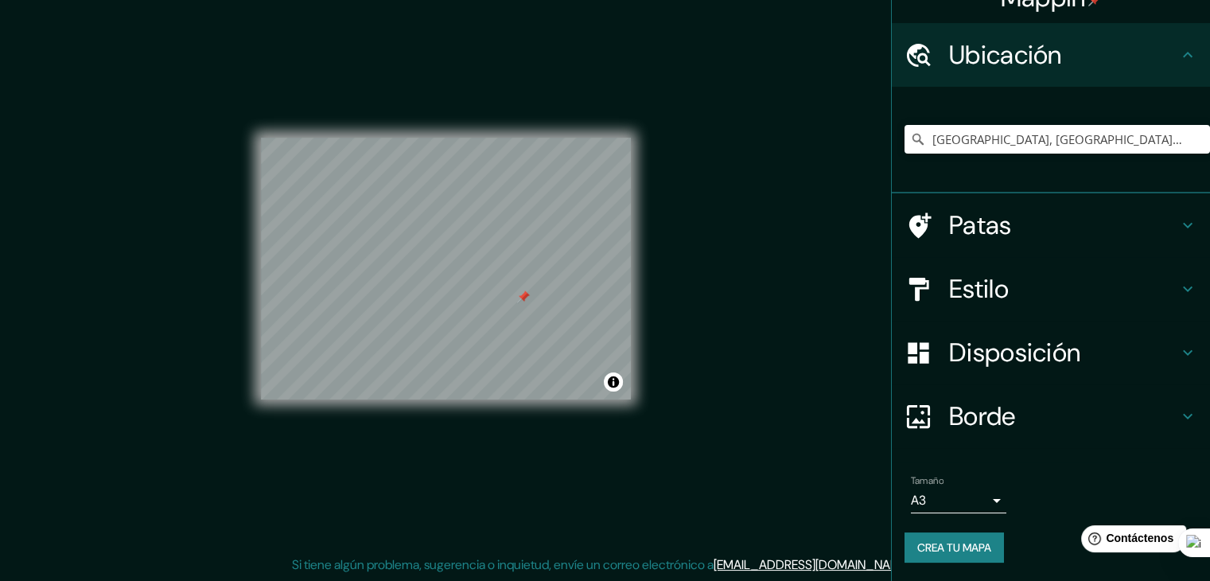
click at [974, 484] on div "Tamaño A3 a4" at bounding box center [958, 494] width 95 height 38
click at [970, 513] on div "Tamaño A3 a4" at bounding box center [1051, 494] width 293 height 51
click at [973, 504] on body "Mappin Ubicación Old Panamericana Sur Avenue, Lima, Provincia de Lima, Perú Pat…" at bounding box center [605, 272] width 1210 height 581
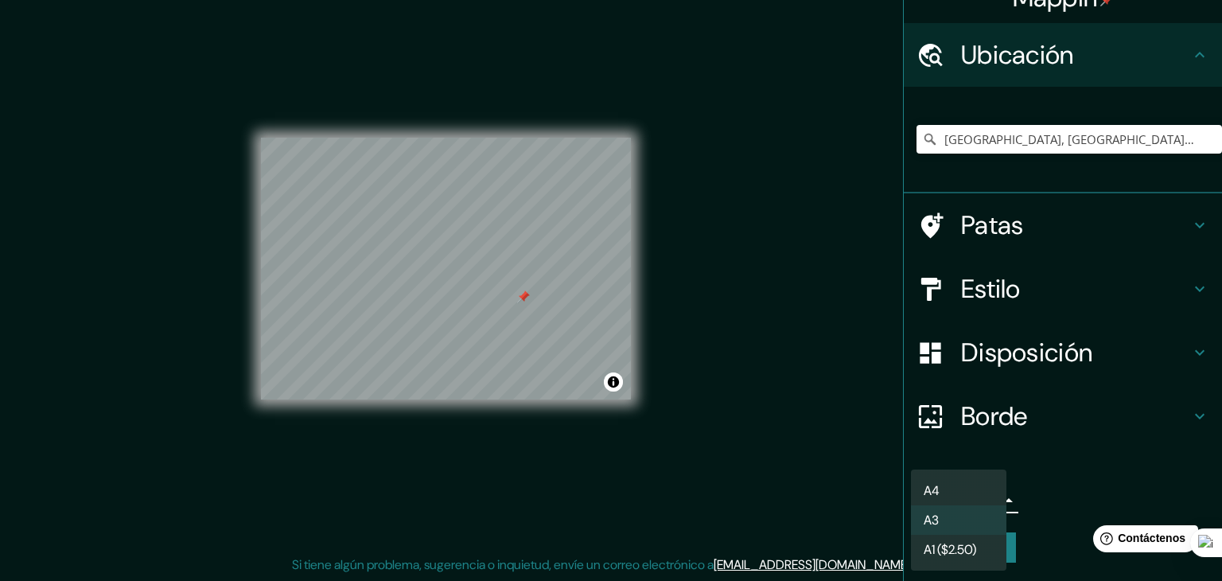
click at [957, 554] on font "A1 ($2.50)" at bounding box center [950, 549] width 53 height 17
type input "a3"
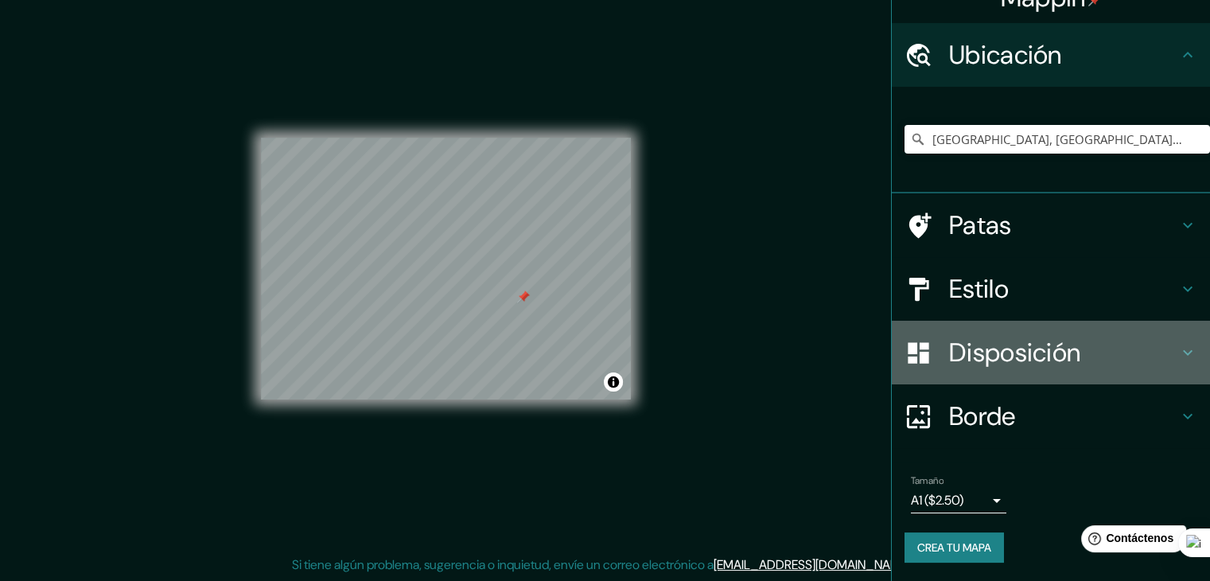
click at [1007, 357] on font "Disposición" at bounding box center [1014, 352] width 131 height 33
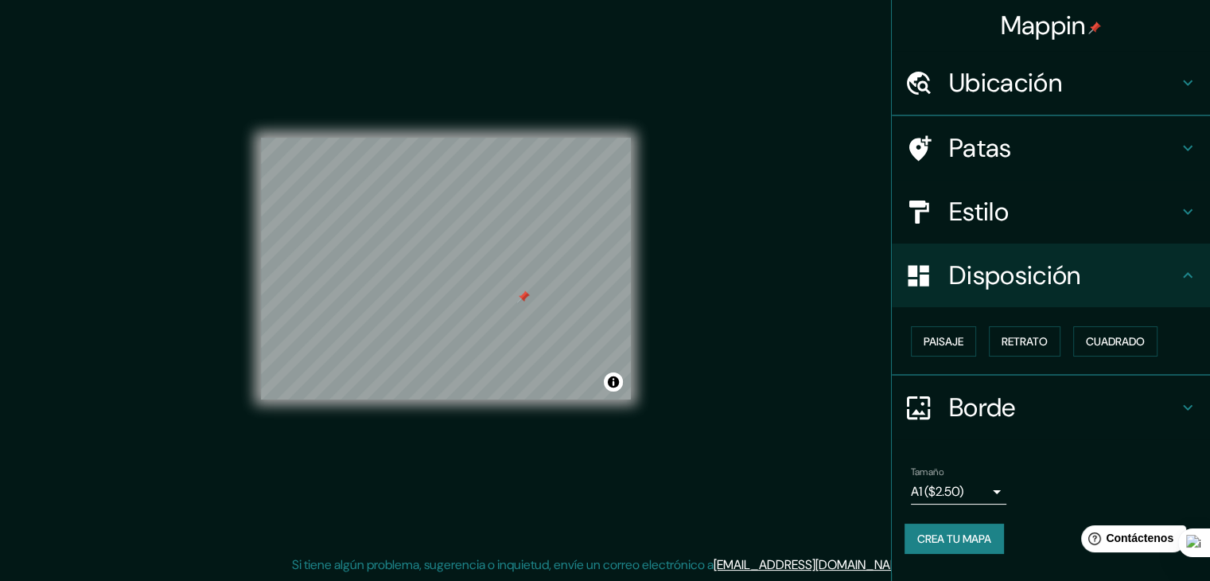
scroll to position [0, 0]
click at [958, 344] on font "Paisaje" at bounding box center [944, 341] width 40 height 14
click at [1012, 341] on font "Retrato" at bounding box center [1025, 341] width 46 height 14
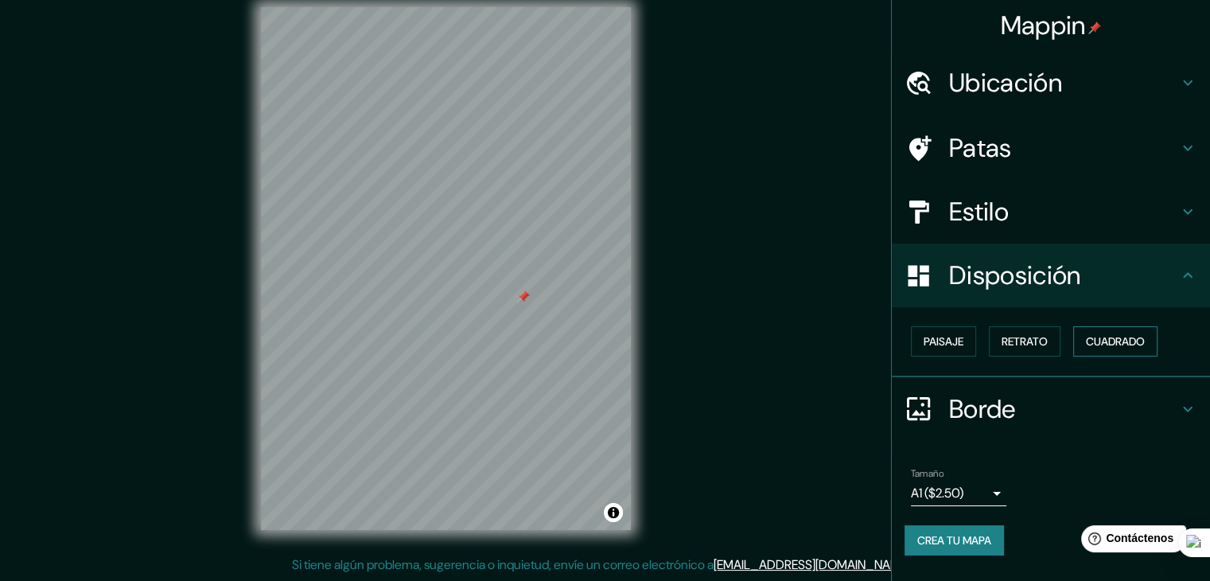
click at [1093, 338] on font "Cuadrado" at bounding box center [1115, 341] width 59 height 14
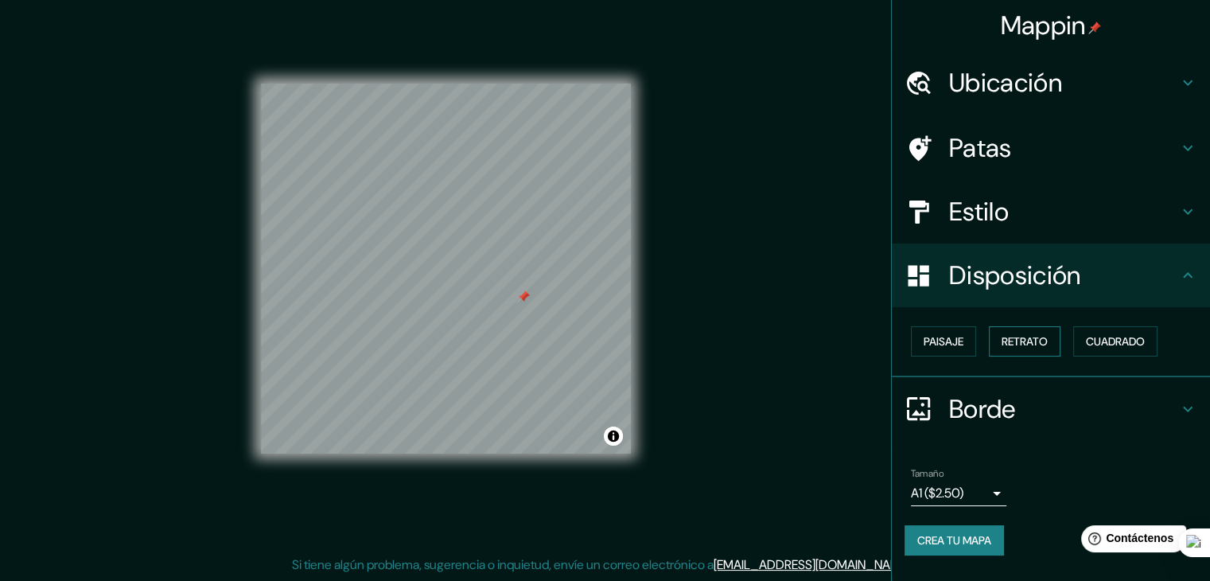
click at [1039, 348] on font "Retrato" at bounding box center [1025, 341] width 46 height 14
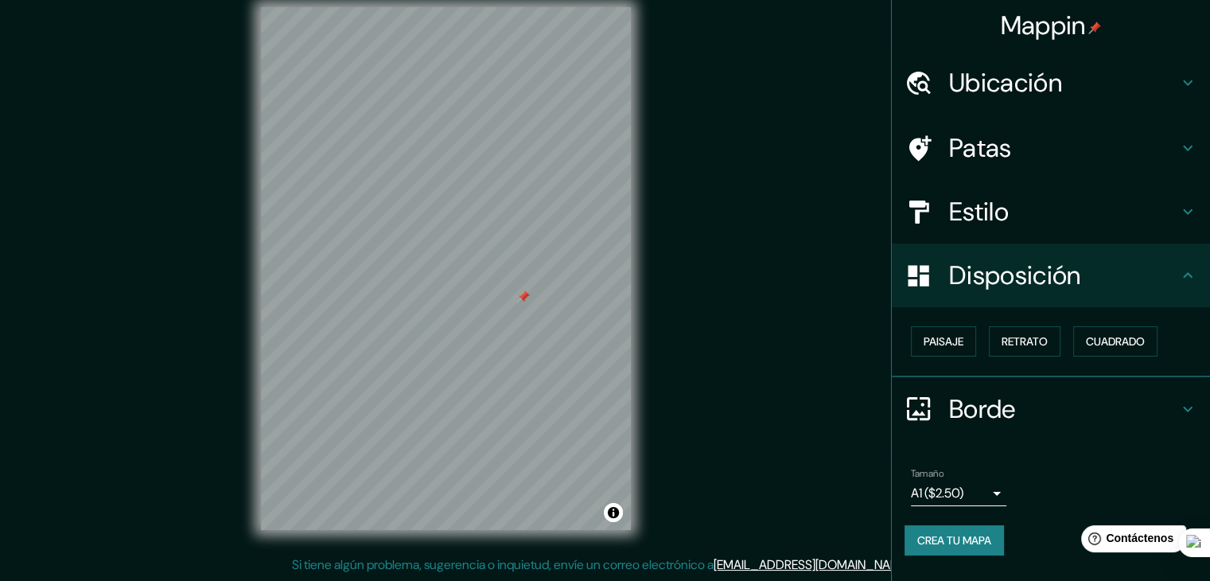
click at [592, 396] on div "© Mapbox © OpenStreetMap Improve this map" at bounding box center [446, 269] width 421 height 574
click at [957, 543] on font "Crea tu mapa" at bounding box center [955, 540] width 74 height 14
